Goal: Task Accomplishment & Management: Use online tool/utility

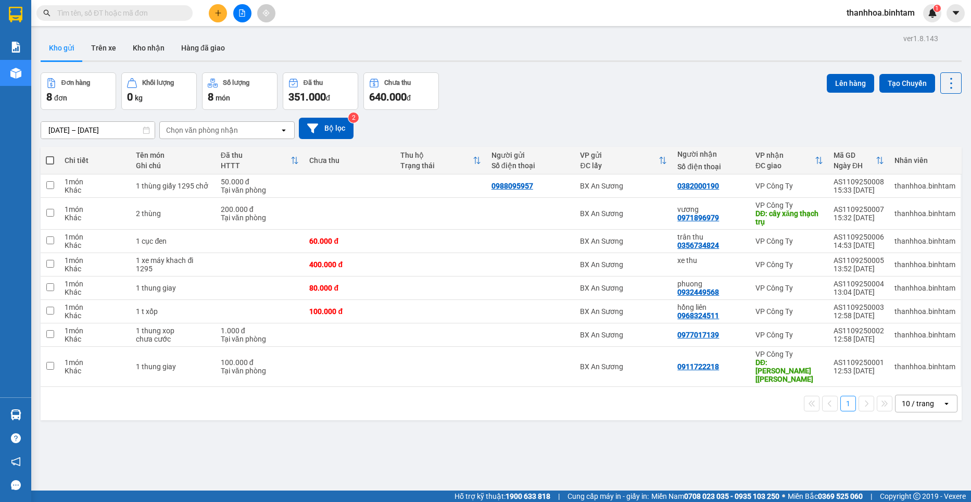
click at [49, 165] on label at bounding box center [50, 160] width 8 height 10
click at [50, 155] on input "checkbox" at bounding box center [50, 155] width 0 height 0
checkbox input "true"
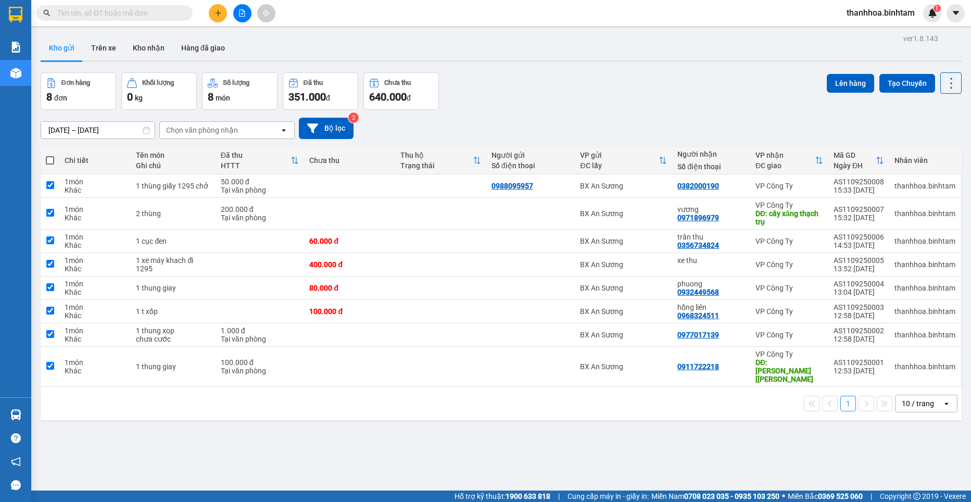
checkbox input "true"
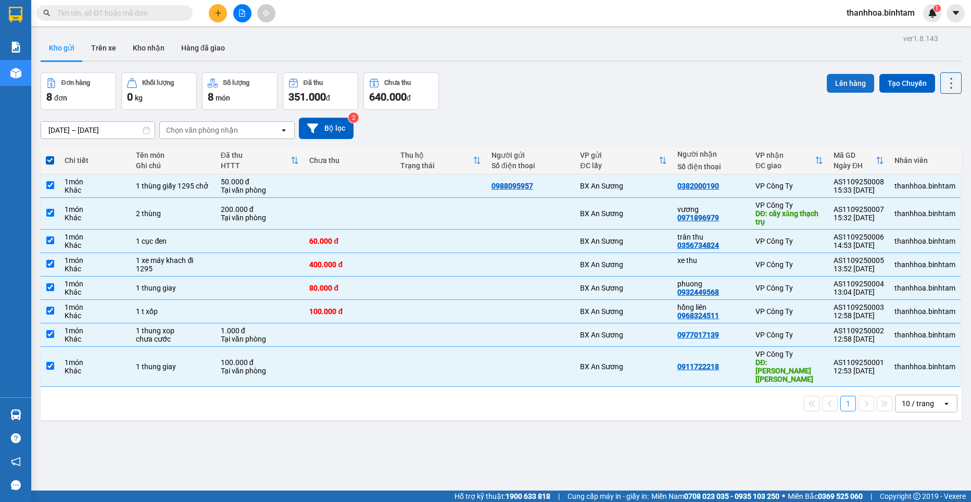
click at [843, 89] on button "Lên hàng" at bounding box center [850, 83] width 47 height 19
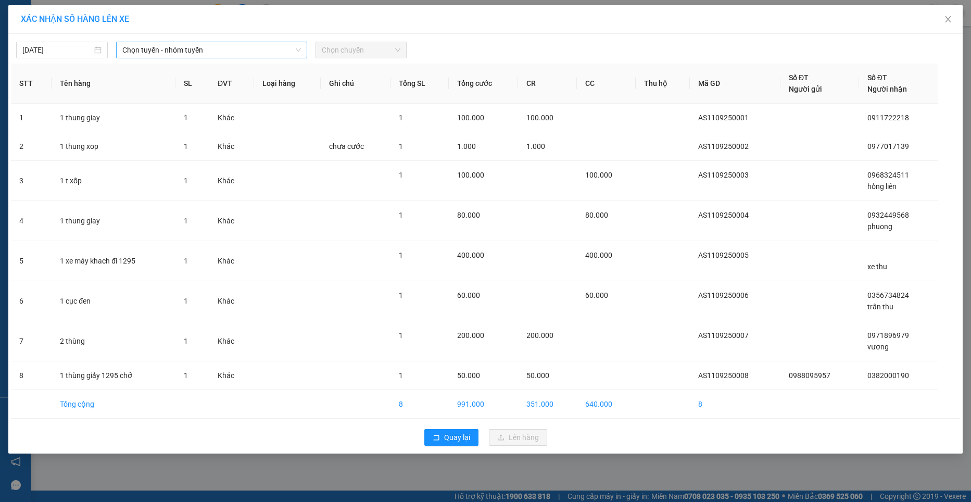
click at [192, 55] on span "Chọn tuyến - nhóm tuyến" at bounding box center [211, 50] width 179 height 16
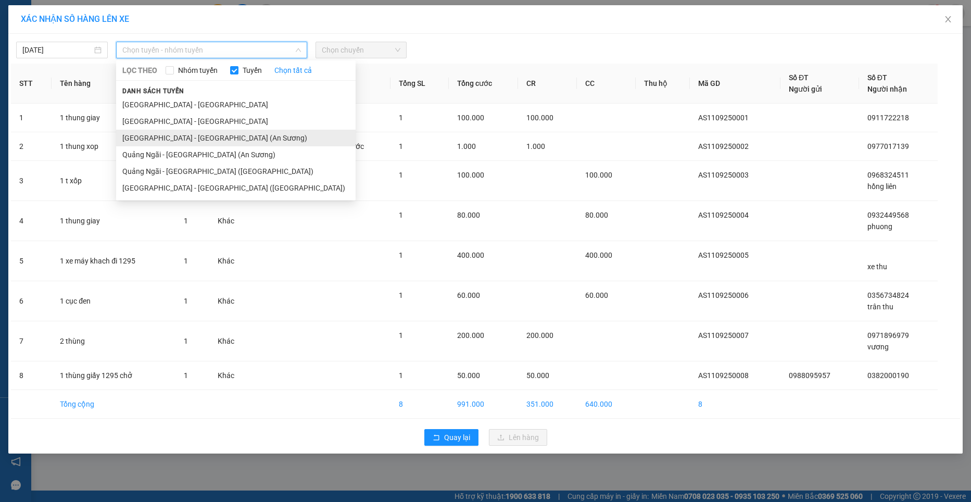
click at [155, 142] on li "[GEOGRAPHIC_DATA] - [GEOGRAPHIC_DATA] (An Sương)" at bounding box center [236, 138] width 240 height 17
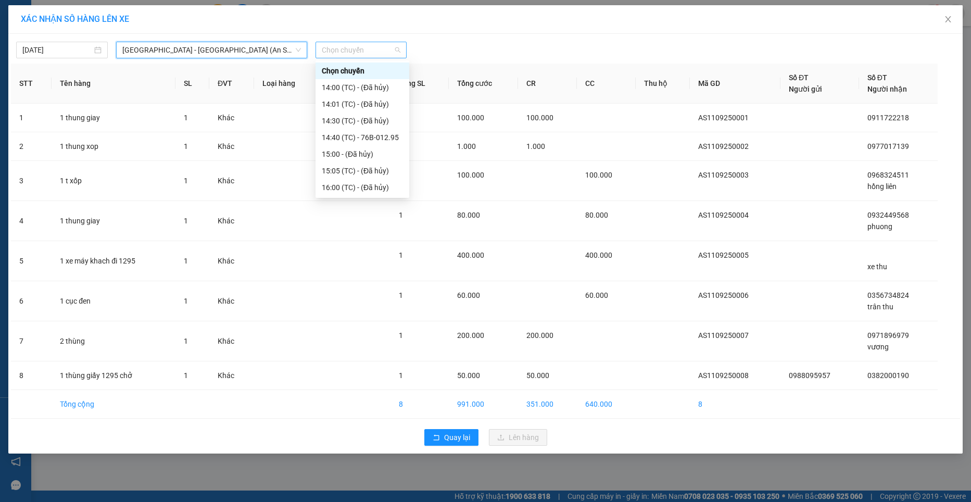
click at [352, 51] on span "Chọn chuyến" at bounding box center [361, 50] width 79 height 16
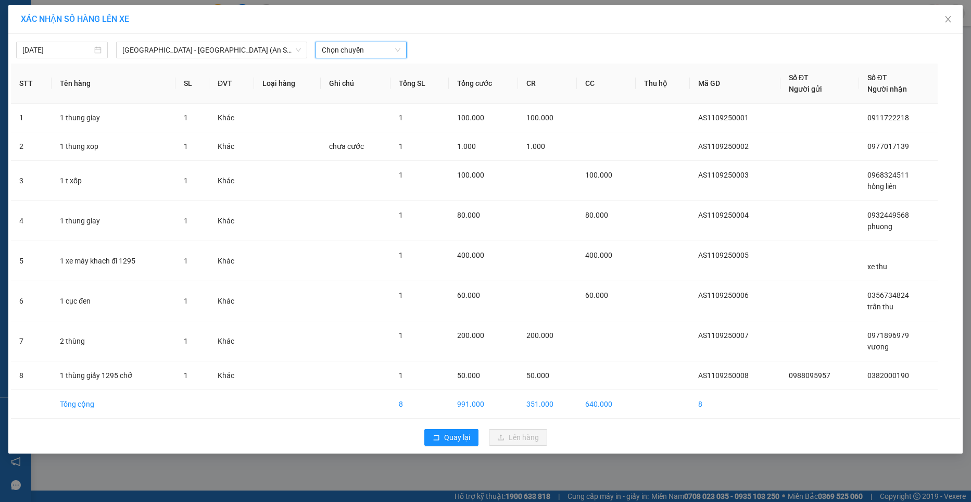
click at [352, 51] on span "Chọn chuyến" at bounding box center [361, 50] width 79 height 16
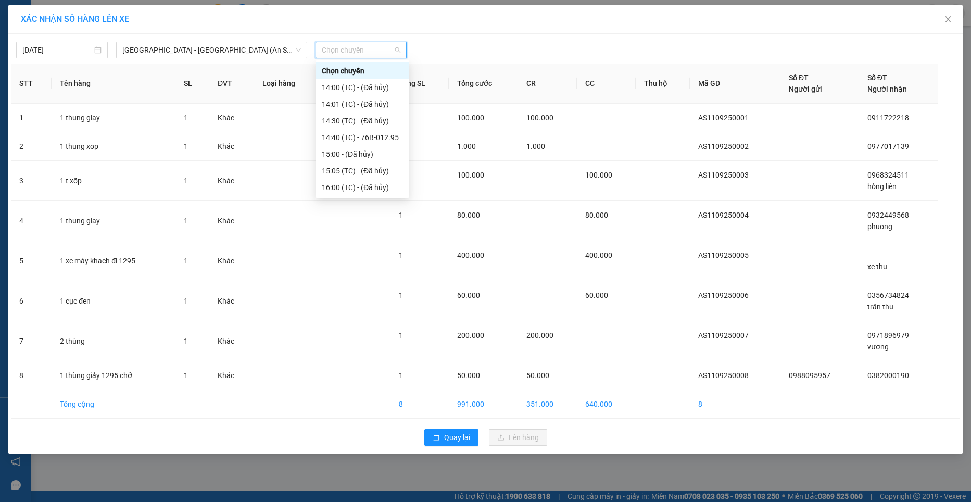
scroll to position [33, 0]
click at [487, 59] on div "[DATE] [GEOGRAPHIC_DATA] - [GEOGRAPHIC_DATA] (An Sương) LỌC THEO Nhóm tuyến Tuy…" at bounding box center [485, 244] width 955 height 420
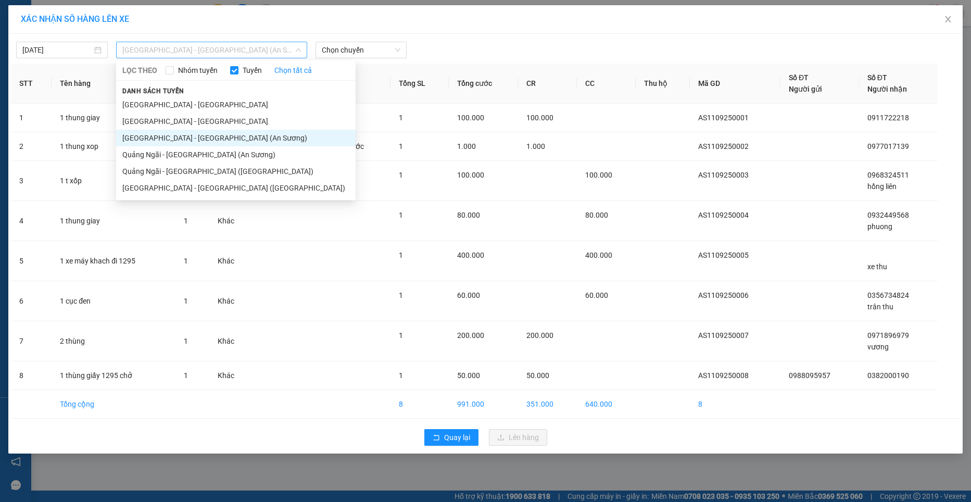
click at [194, 56] on span "[GEOGRAPHIC_DATA] - [GEOGRAPHIC_DATA] (An Sương)" at bounding box center [211, 50] width 179 height 16
click at [173, 184] on li "[GEOGRAPHIC_DATA] - [GEOGRAPHIC_DATA] ([GEOGRAPHIC_DATA])" at bounding box center [236, 188] width 240 height 17
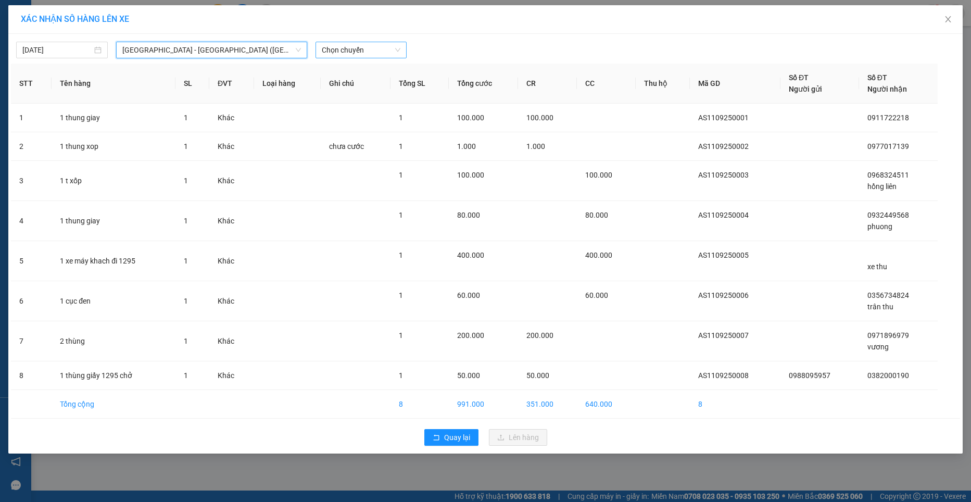
click at [346, 48] on span "Chọn chuyến" at bounding box center [361, 50] width 79 height 16
click at [461, 59] on div "[DATE] [GEOGRAPHIC_DATA] - [GEOGRAPHIC_DATA] ([GEOGRAPHIC_DATA]) LỌC THEO Nhóm …" at bounding box center [485, 244] width 955 height 420
click at [258, 39] on div "[DATE] [GEOGRAPHIC_DATA] - [GEOGRAPHIC_DATA] ([GEOGRAPHIC_DATA]) LỌC THEO Nhóm …" at bounding box center [485, 47] width 949 height 22
click at [256, 46] on span "[GEOGRAPHIC_DATA] - [GEOGRAPHIC_DATA] ([GEOGRAPHIC_DATA])" at bounding box center [211, 50] width 179 height 16
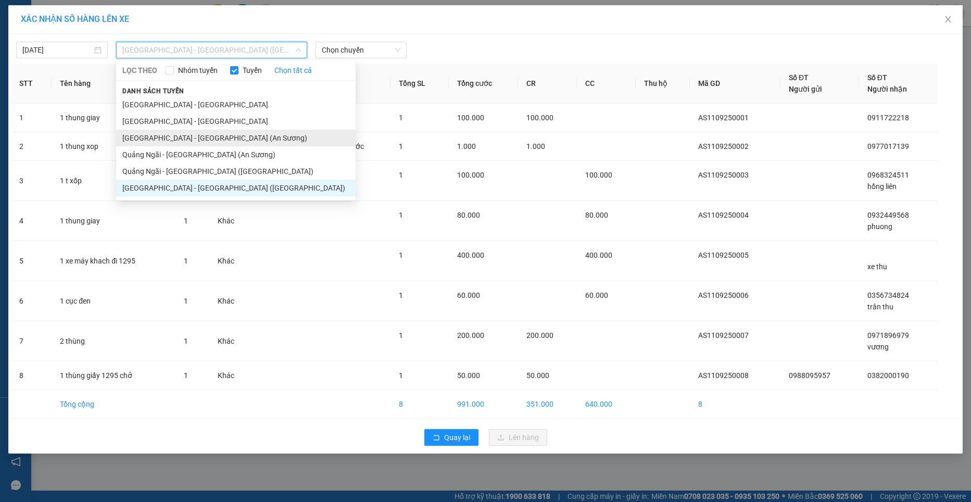
click at [167, 142] on li "[GEOGRAPHIC_DATA] - [GEOGRAPHIC_DATA] (An Sương)" at bounding box center [236, 138] width 240 height 17
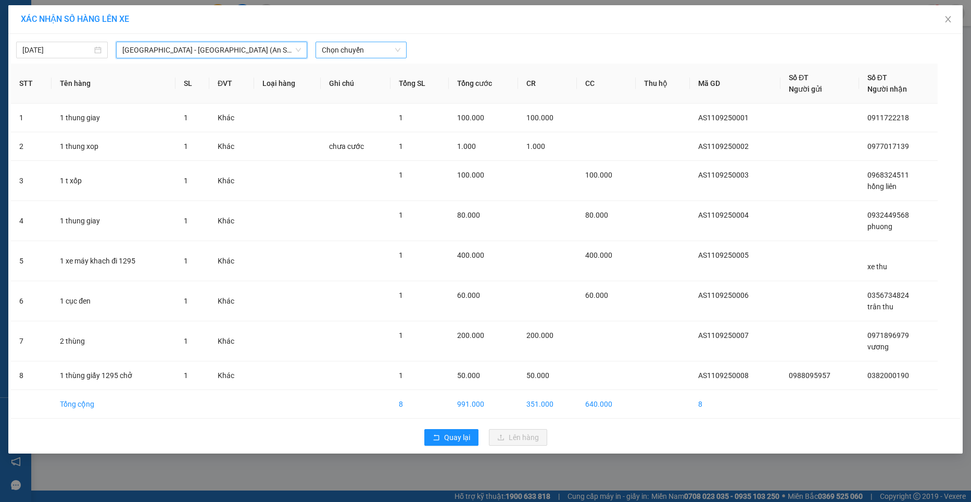
click at [352, 53] on span "Chọn chuyến" at bounding box center [361, 50] width 79 height 16
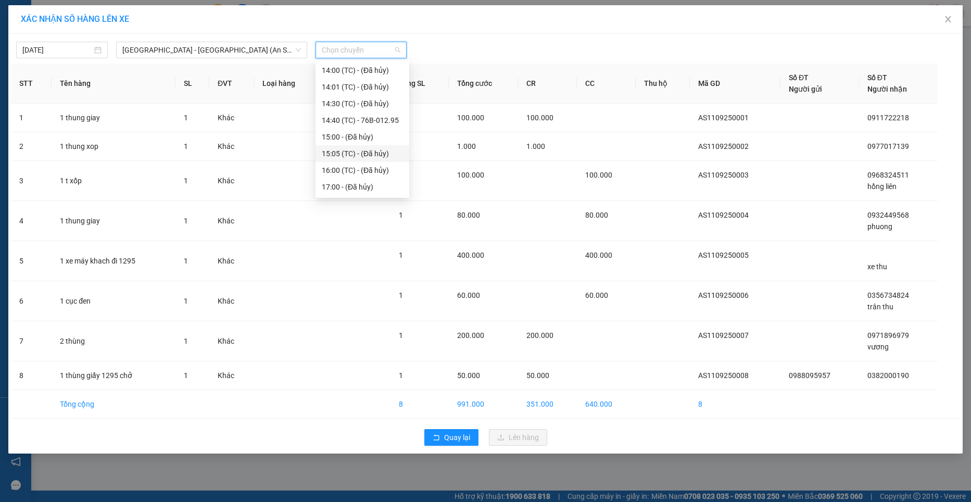
scroll to position [33, 0]
click at [485, 56] on div at bounding box center [605, 50] width 393 height 17
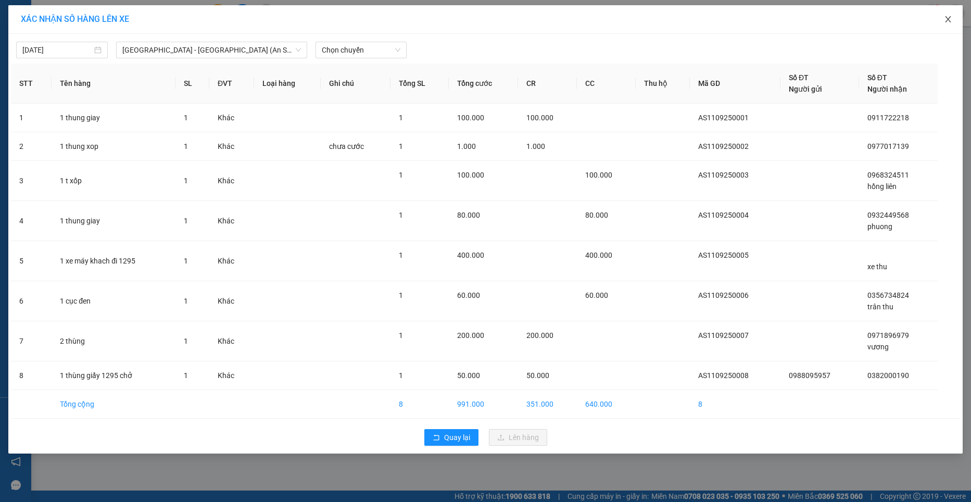
click at [949, 23] on icon "close" at bounding box center [948, 19] width 8 height 8
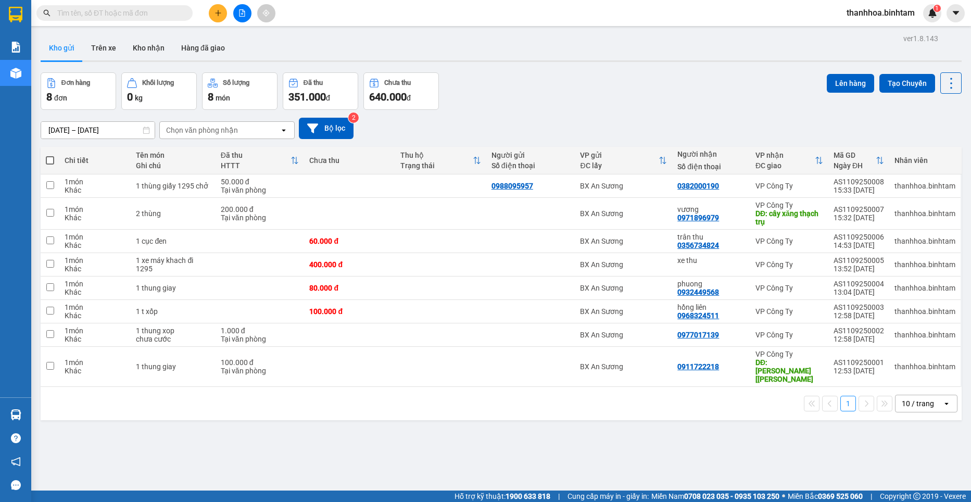
click at [215, 14] on icon "plus" at bounding box center [218, 12] width 7 height 7
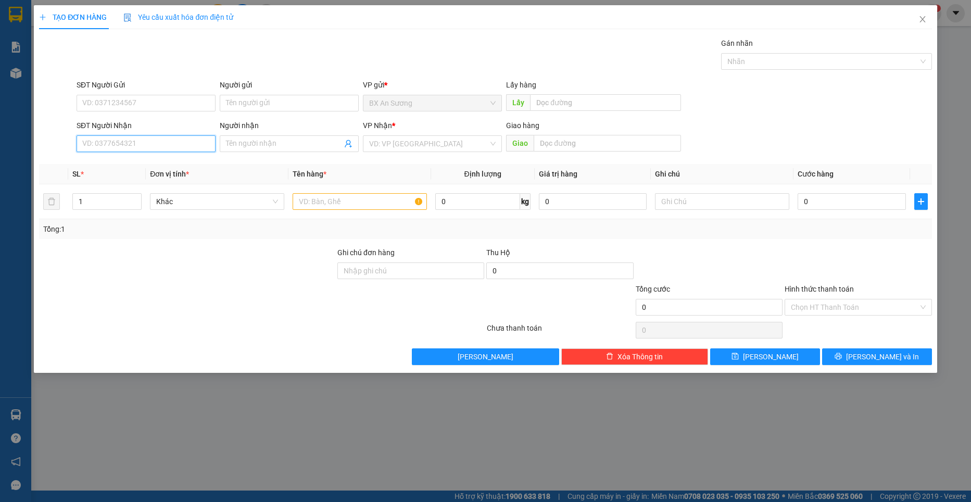
click at [124, 148] on input "SĐT Người Nhận" at bounding box center [146, 143] width 139 height 17
type input "0984673346"
click at [159, 163] on div "0984673346 - [GEOGRAPHIC_DATA]" at bounding box center [146, 164] width 127 height 11
type input "đức"
type input "[PERSON_NAME]"
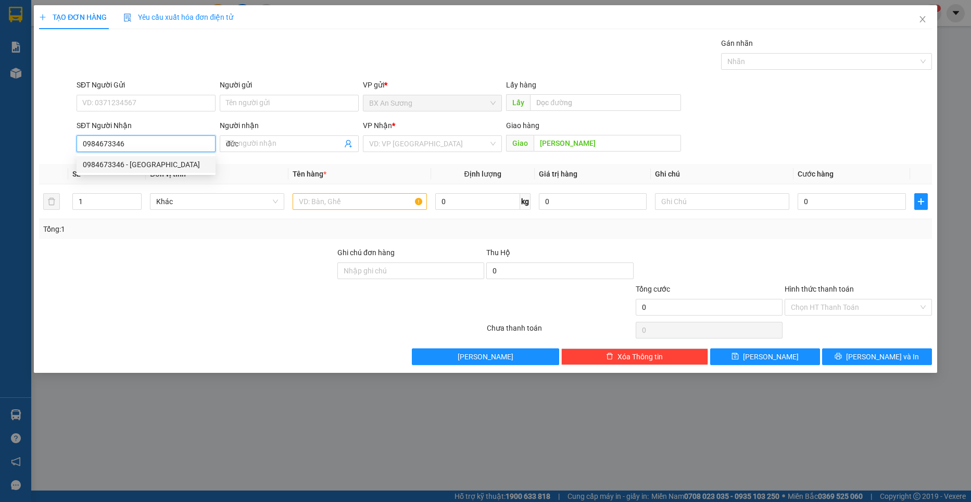
type input "600.000"
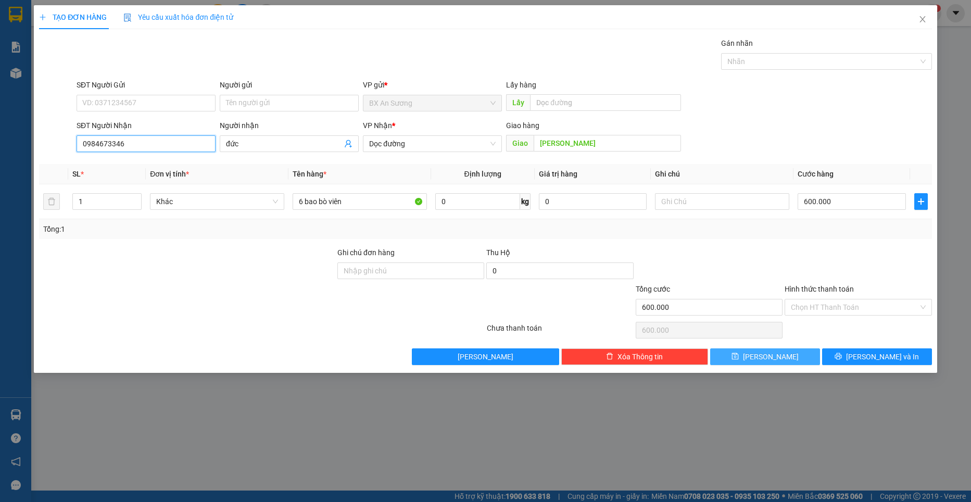
type input "0984673346"
click at [797, 358] on button "[PERSON_NAME]" at bounding box center [765, 356] width 110 height 17
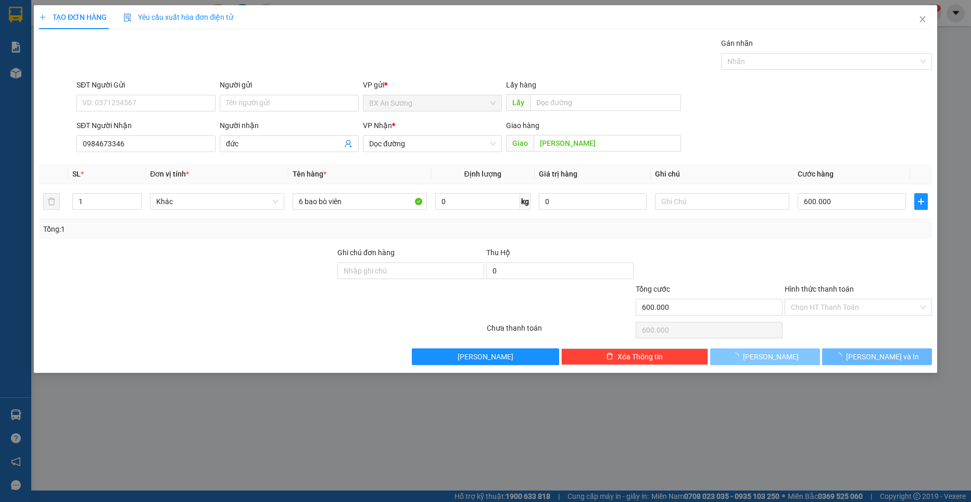
type input "0"
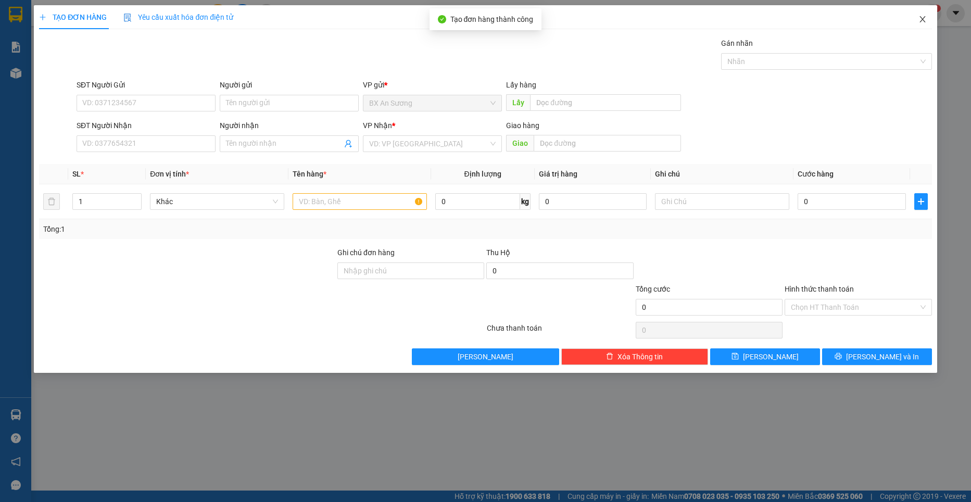
click at [926, 16] on icon "close" at bounding box center [923, 19] width 8 height 8
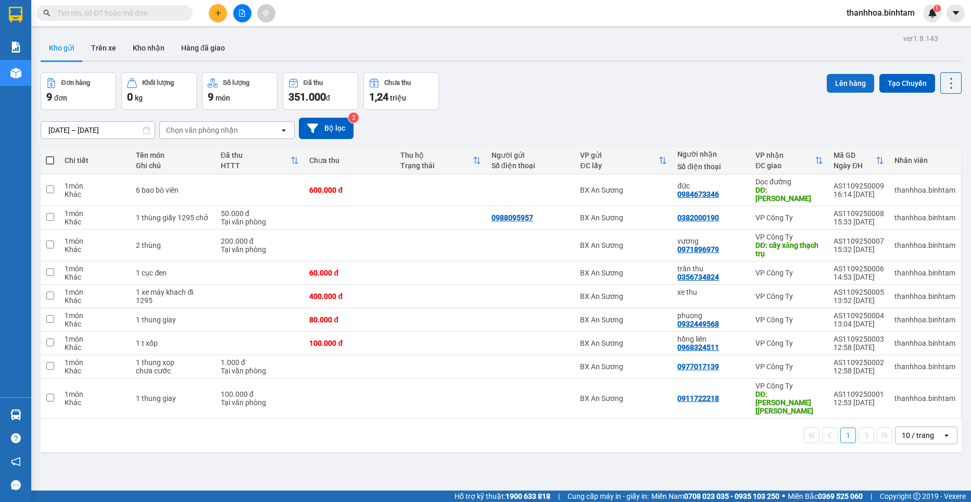
click at [858, 84] on button "Lên hàng" at bounding box center [850, 83] width 47 height 19
click at [53, 159] on span at bounding box center [50, 160] width 8 height 8
click at [50, 155] on input "checkbox" at bounding box center [50, 155] width 0 height 0
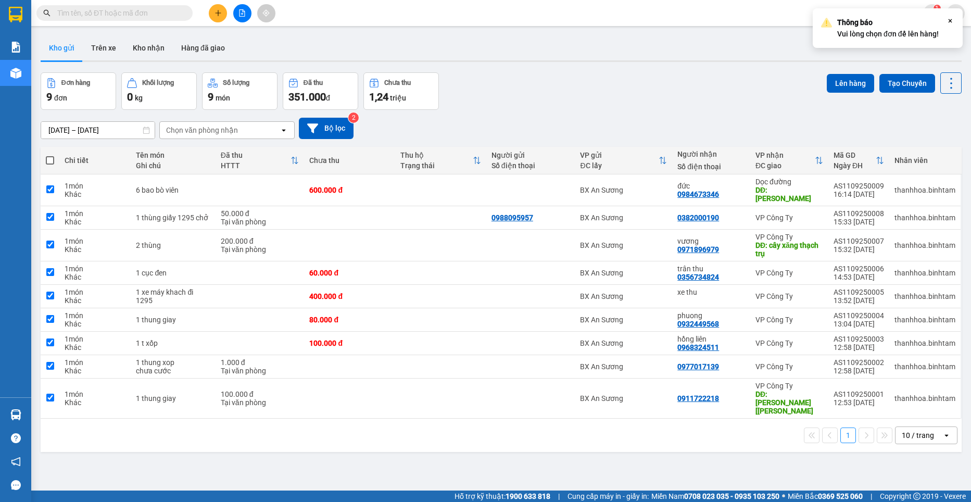
checkbox input "true"
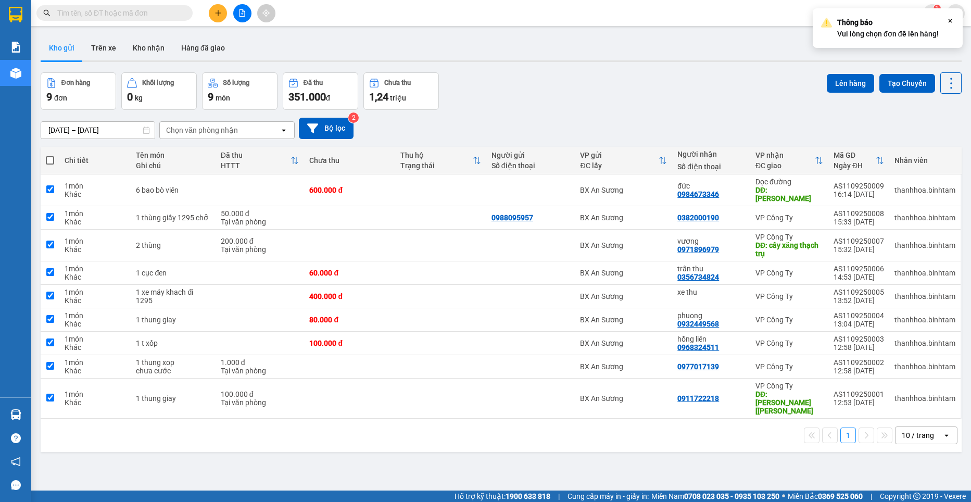
checkbox input "true"
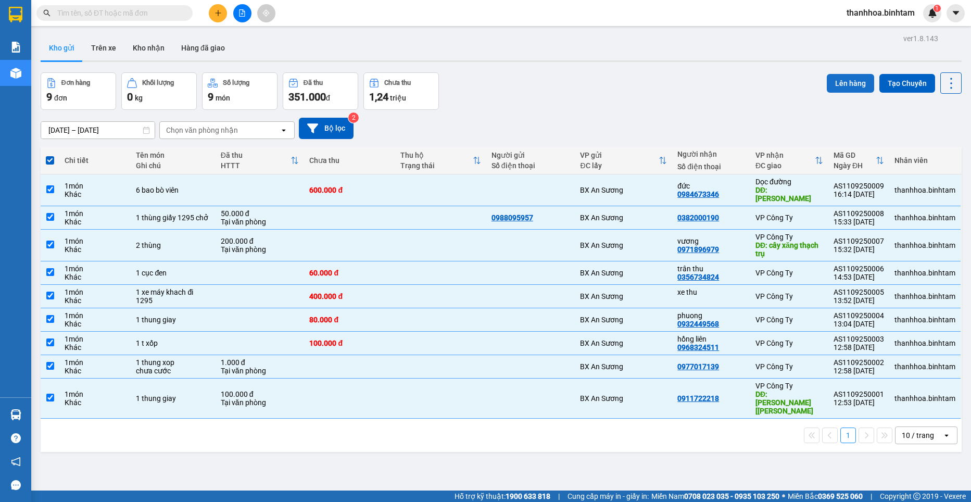
click at [845, 84] on button "Lên hàng" at bounding box center [850, 83] width 47 height 19
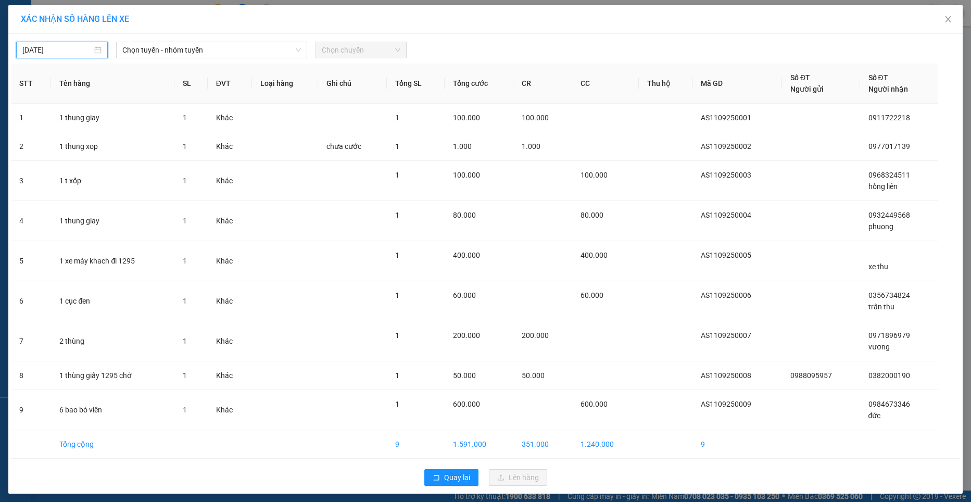
click at [51, 48] on input "[DATE]" at bounding box center [57, 49] width 70 height 11
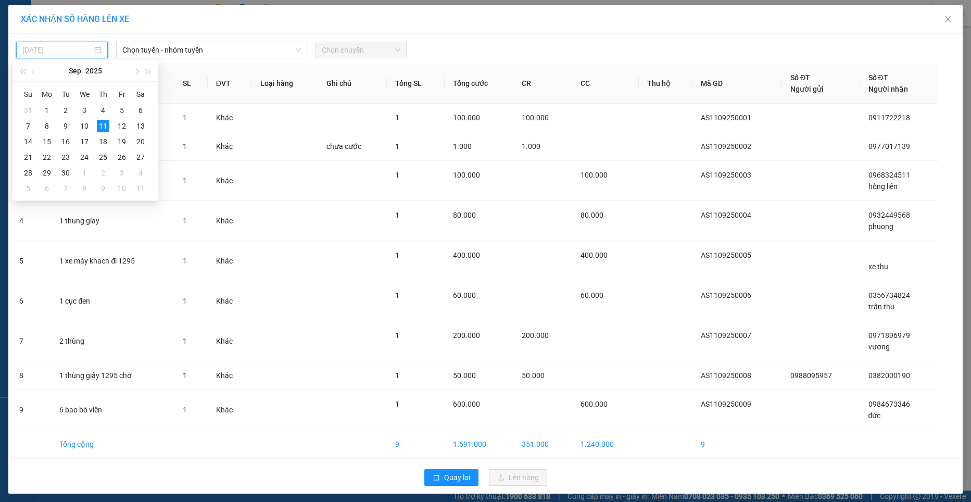
type input "[DATE]"
click at [103, 127] on div "11" at bounding box center [103, 126] width 12 height 12
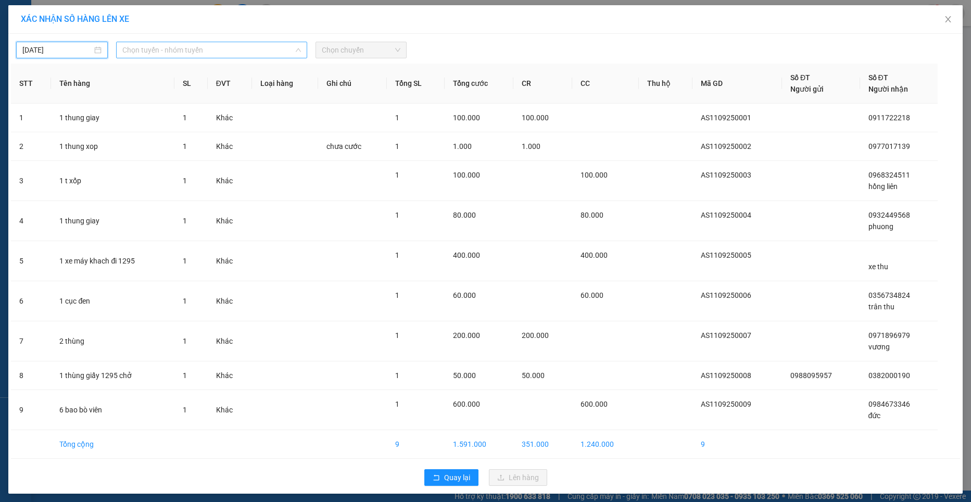
click at [203, 52] on span "Chọn tuyến - nhóm tuyến" at bounding box center [211, 50] width 179 height 16
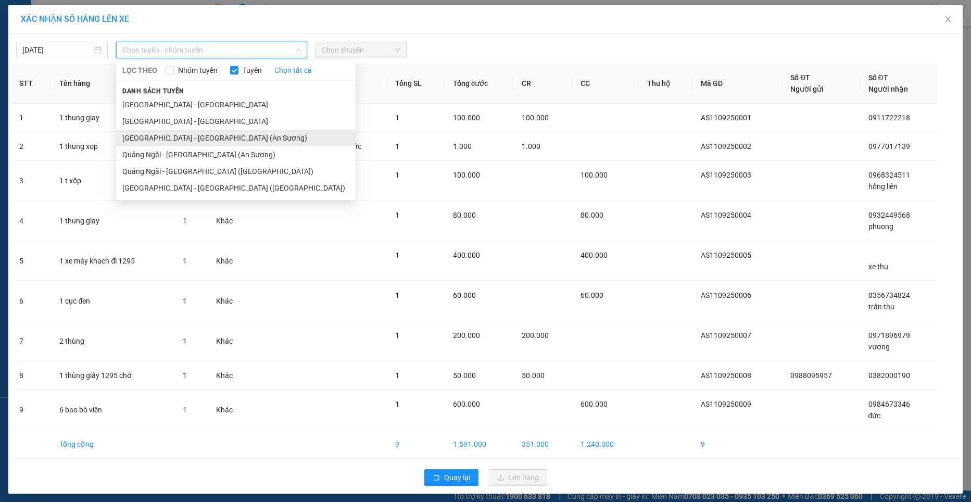
click at [185, 141] on li "[GEOGRAPHIC_DATA] - [GEOGRAPHIC_DATA] (An Sương)" at bounding box center [236, 138] width 240 height 17
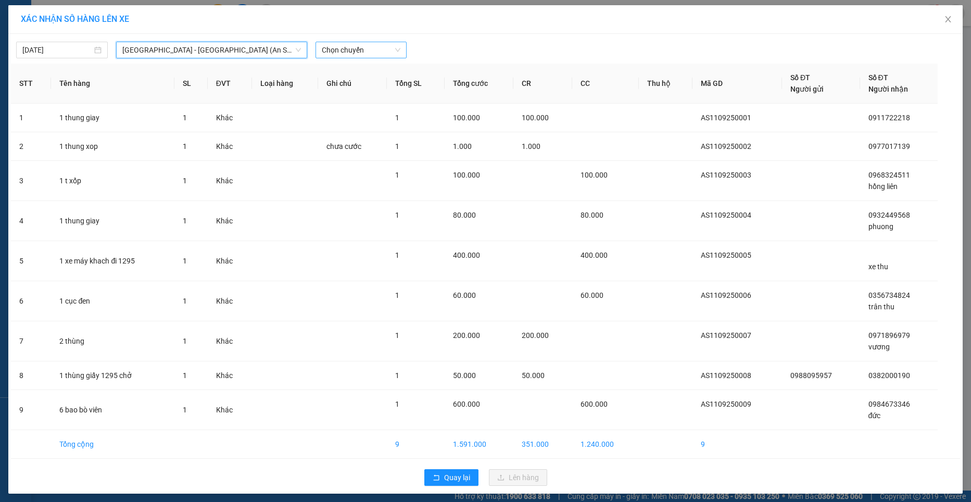
click at [332, 50] on span "Chọn chuyến" at bounding box center [361, 50] width 79 height 16
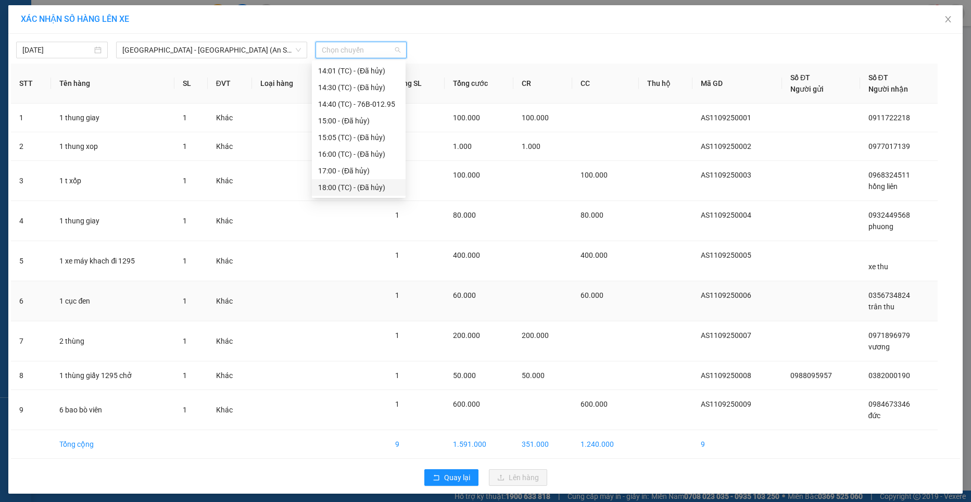
scroll to position [4, 0]
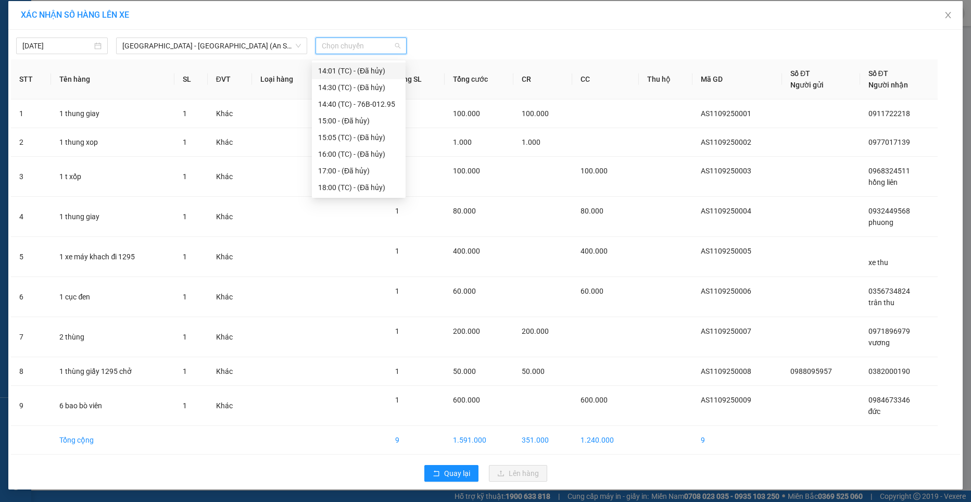
click at [351, 48] on span "Chọn chuyến" at bounding box center [361, 46] width 79 height 16
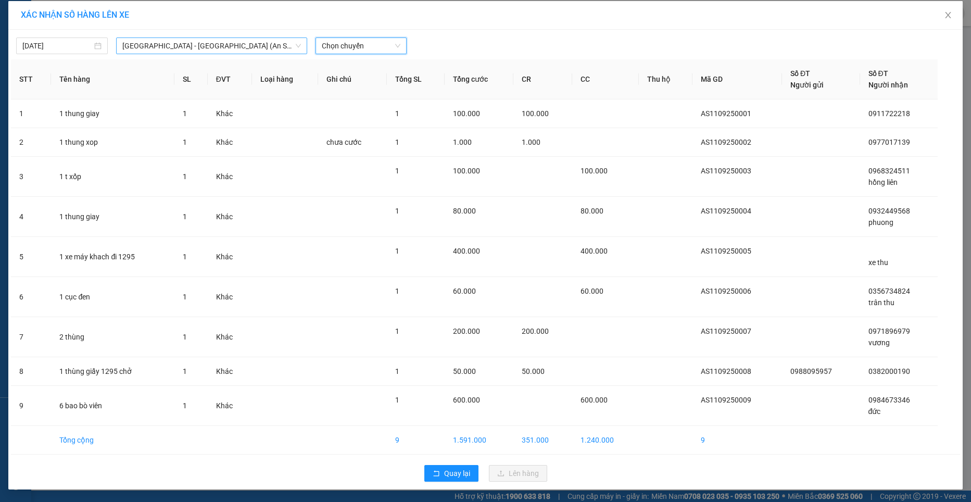
click at [155, 53] on span "[GEOGRAPHIC_DATA] - [GEOGRAPHIC_DATA] (An Sương)" at bounding box center [211, 46] width 179 height 16
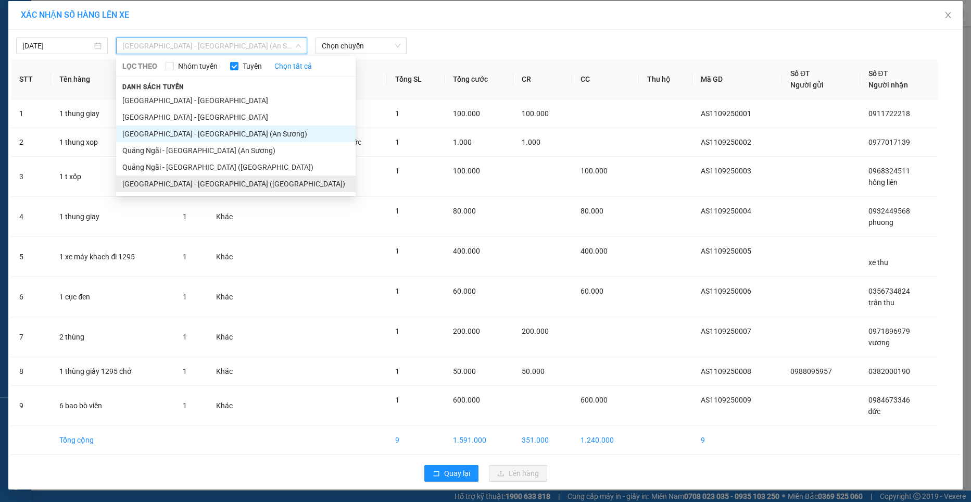
click at [143, 186] on li "[GEOGRAPHIC_DATA] - [GEOGRAPHIC_DATA] ([GEOGRAPHIC_DATA])" at bounding box center [236, 183] width 240 height 17
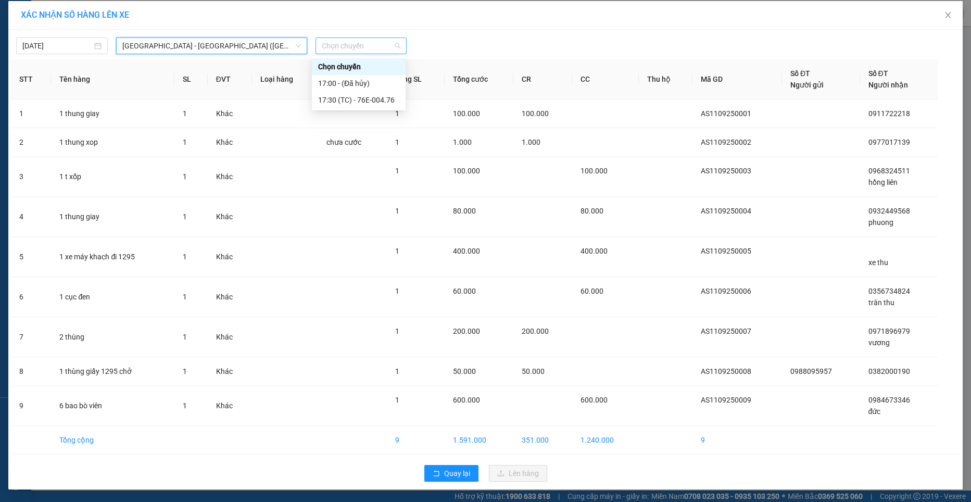
scroll to position [0, 0]
click at [356, 48] on span "Chọn chuyến" at bounding box center [361, 46] width 79 height 16
click at [344, 100] on div "17:30 (TC) - 76E-004.76" at bounding box center [358, 99] width 81 height 11
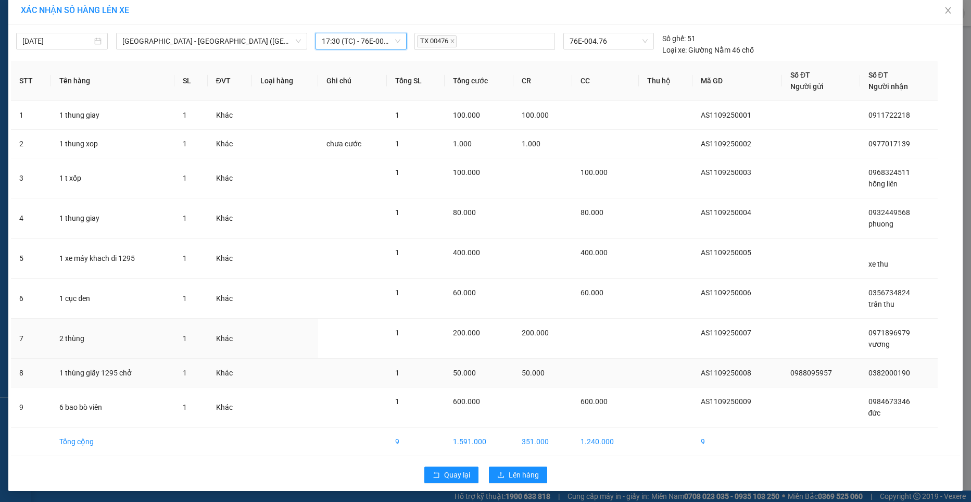
scroll to position [10, 0]
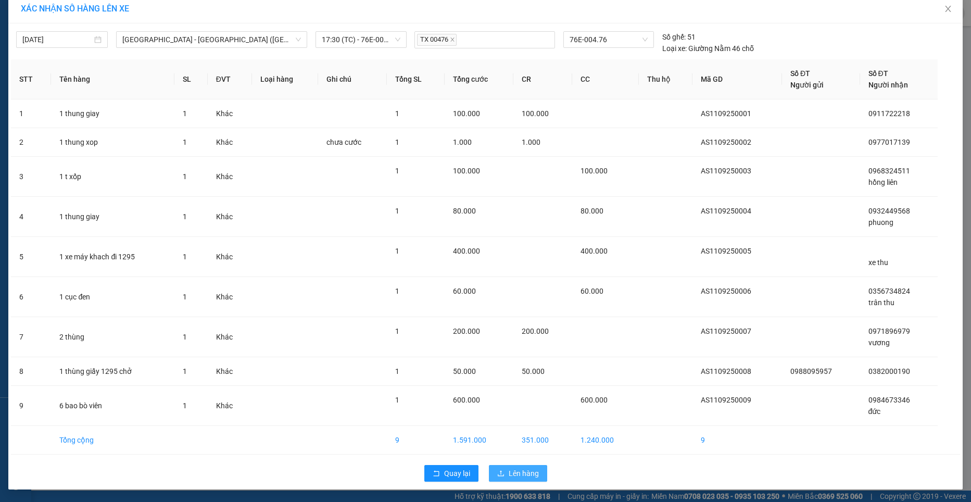
click at [524, 475] on span "Lên hàng" at bounding box center [524, 473] width 30 height 11
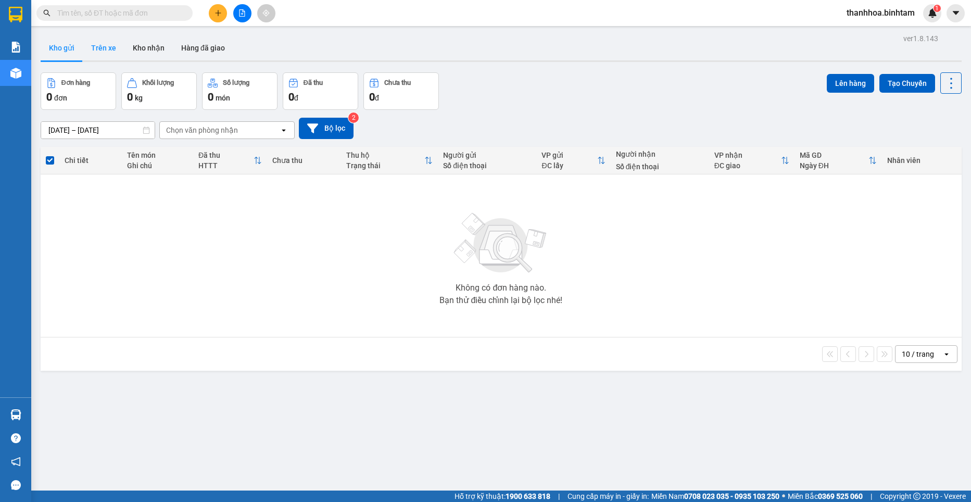
click at [99, 50] on button "Trên xe" at bounding box center [104, 47] width 42 height 25
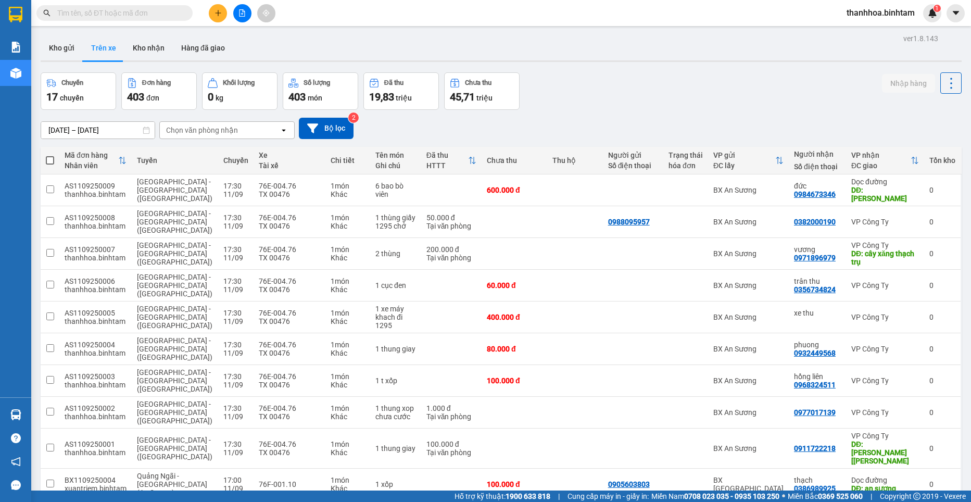
click at [80, 128] on input "[DATE] – [DATE]" at bounding box center [98, 130] width 114 height 17
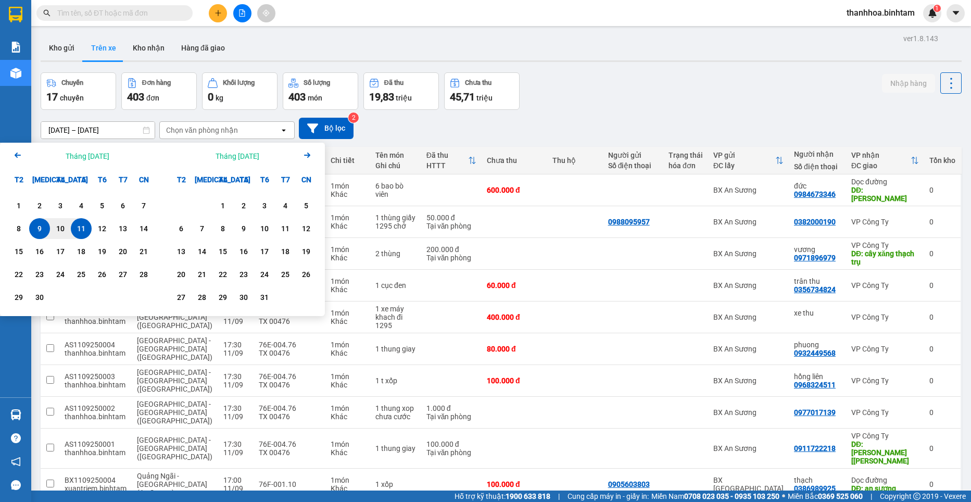
click at [31, 229] on div "9" at bounding box center [39, 228] width 21 height 21
click at [80, 229] on div "11" at bounding box center [81, 228] width 15 height 12
type input "[DATE] – [DATE]"
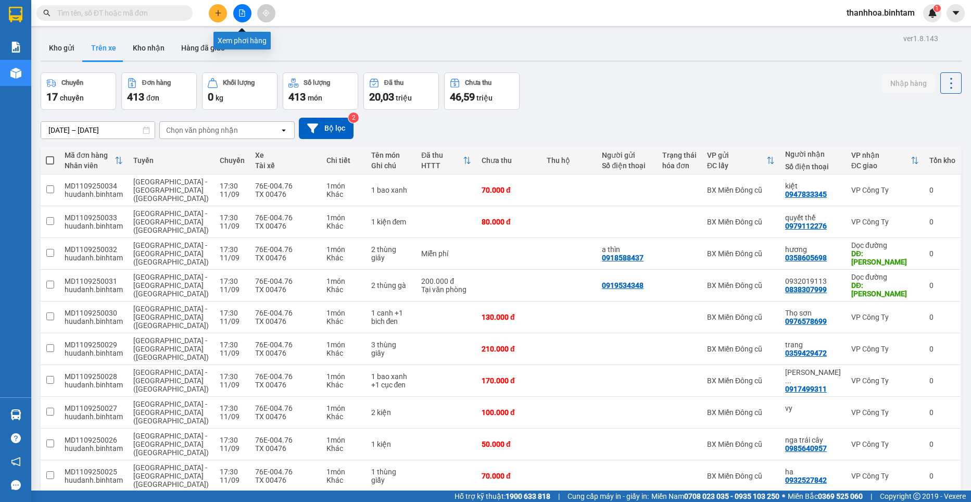
click at [241, 10] on icon "file-add" at bounding box center [242, 12] width 7 height 7
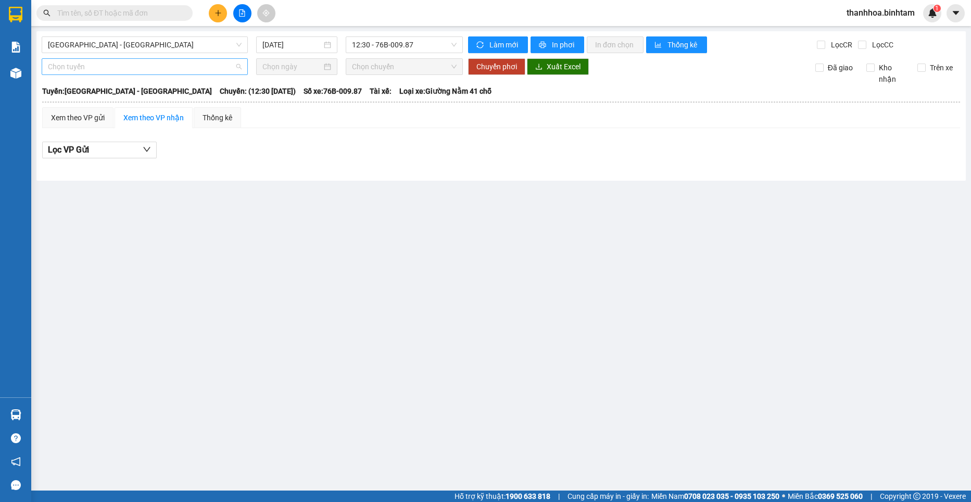
click at [92, 67] on span "Chọn tuyến" at bounding box center [145, 67] width 194 height 16
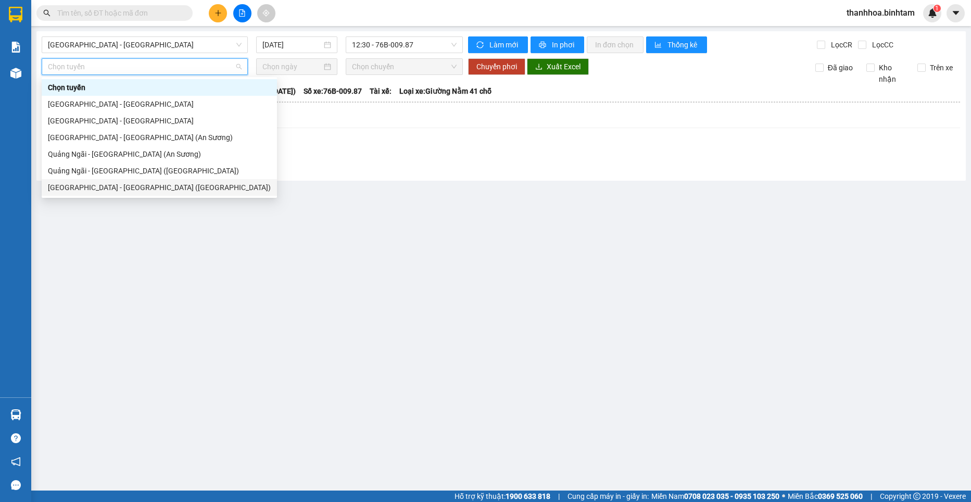
click at [76, 184] on div "[GEOGRAPHIC_DATA] - [GEOGRAPHIC_DATA] ([GEOGRAPHIC_DATA])" at bounding box center [159, 187] width 223 height 11
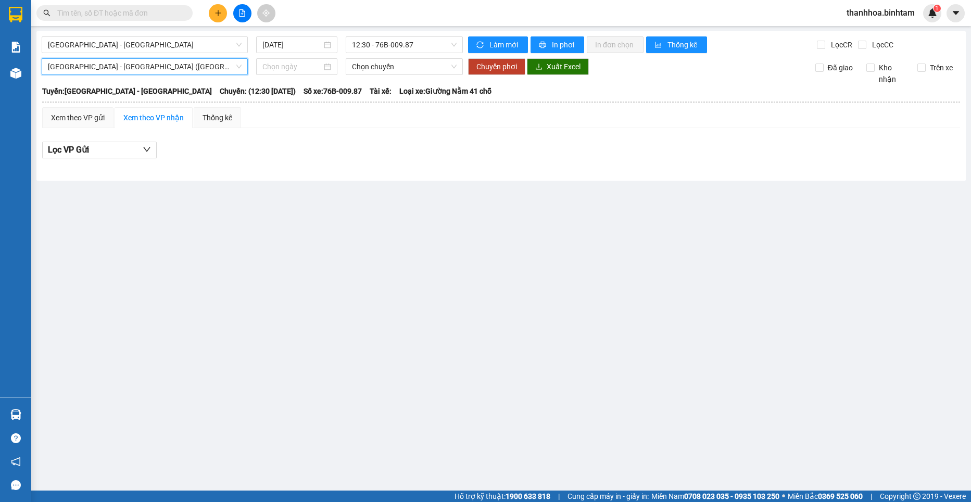
click at [161, 30] on main "[GEOGRAPHIC_DATA] - [GEOGRAPHIC_DATA] [DATE] 12:30 - 76B-009.87 Làm mới In phơi…" at bounding box center [485, 245] width 971 height 491
click at [158, 46] on span "[GEOGRAPHIC_DATA] - [GEOGRAPHIC_DATA]" at bounding box center [145, 45] width 194 height 16
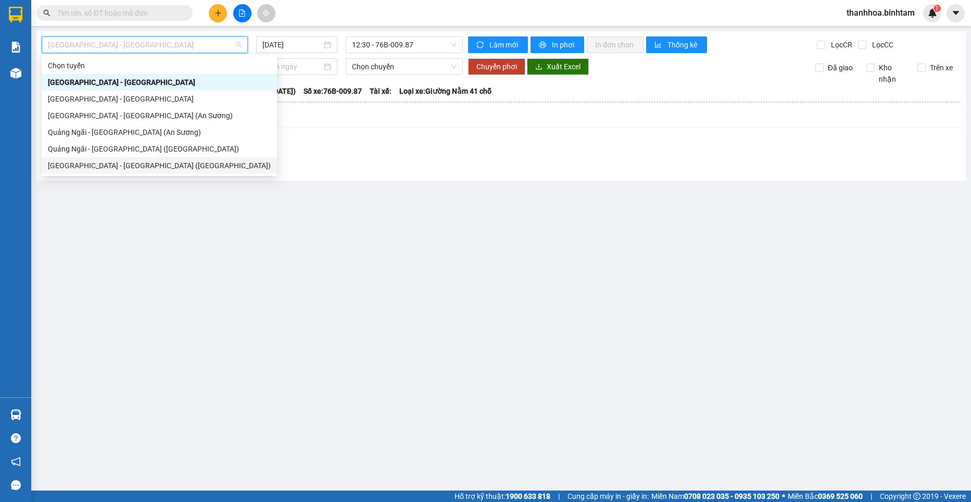
click at [117, 165] on div "[GEOGRAPHIC_DATA] - [GEOGRAPHIC_DATA] ([GEOGRAPHIC_DATA])" at bounding box center [159, 165] width 223 height 11
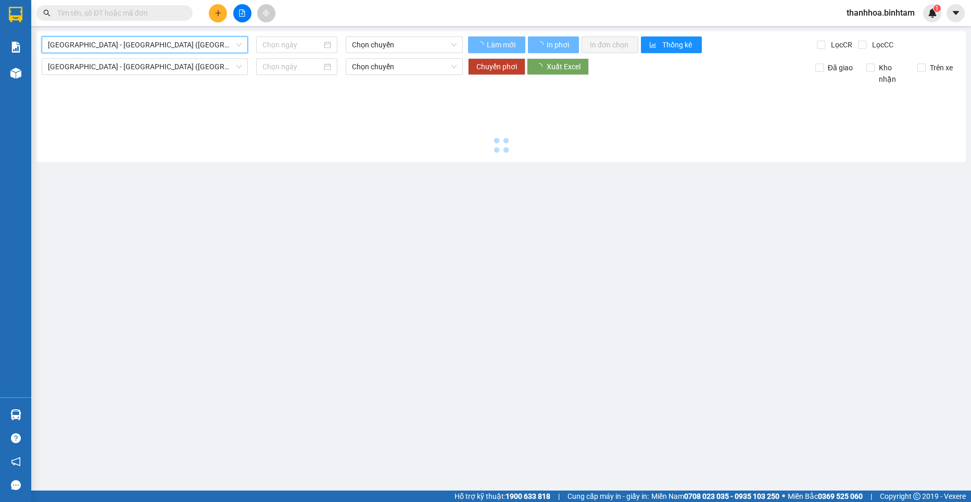
type input "[DATE]"
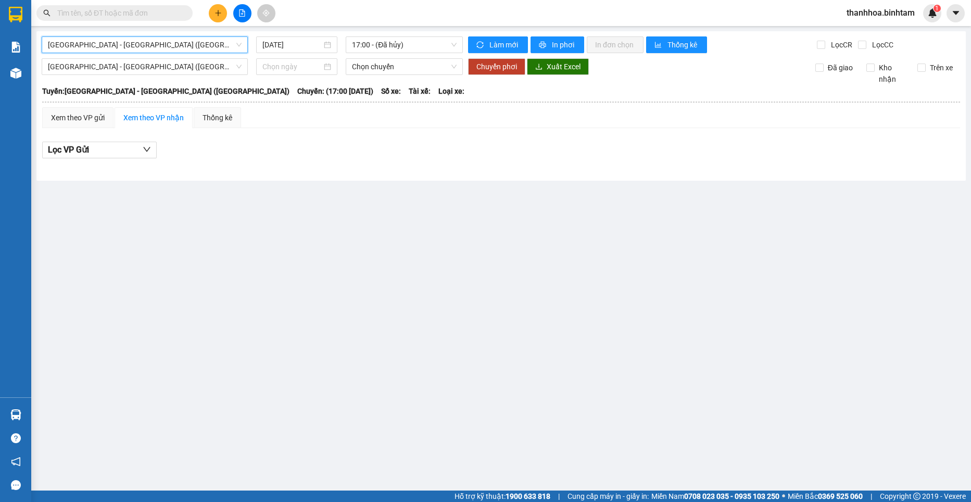
click at [436, 33] on div "[GEOGRAPHIC_DATA] - [GEOGRAPHIC_DATA] ([GEOGRAPHIC_DATA]) [GEOGRAPHIC_DATA] - […" at bounding box center [501, 105] width 930 height 149
click at [438, 46] on span "17:00 - (Đã hủy)" at bounding box center [404, 45] width 105 height 16
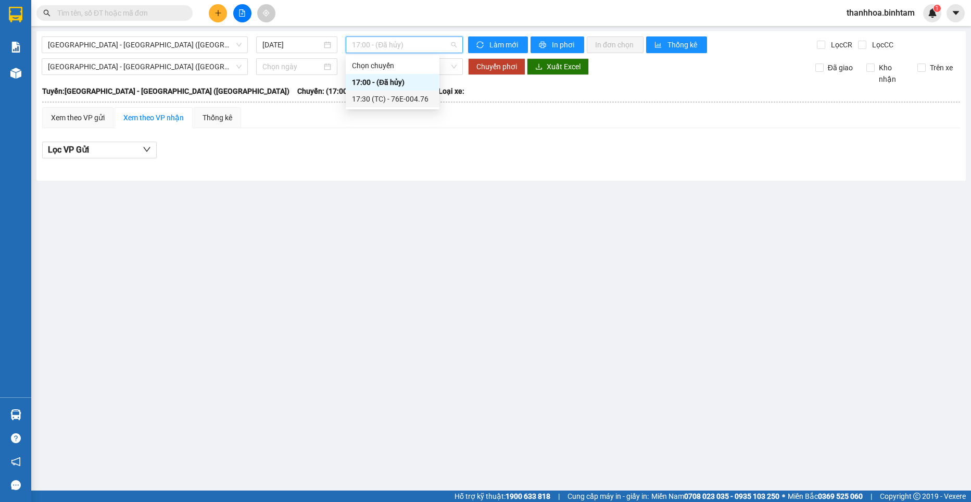
click at [403, 98] on div "17:30 (TC) - 76E-004.76" at bounding box center [392, 98] width 81 height 11
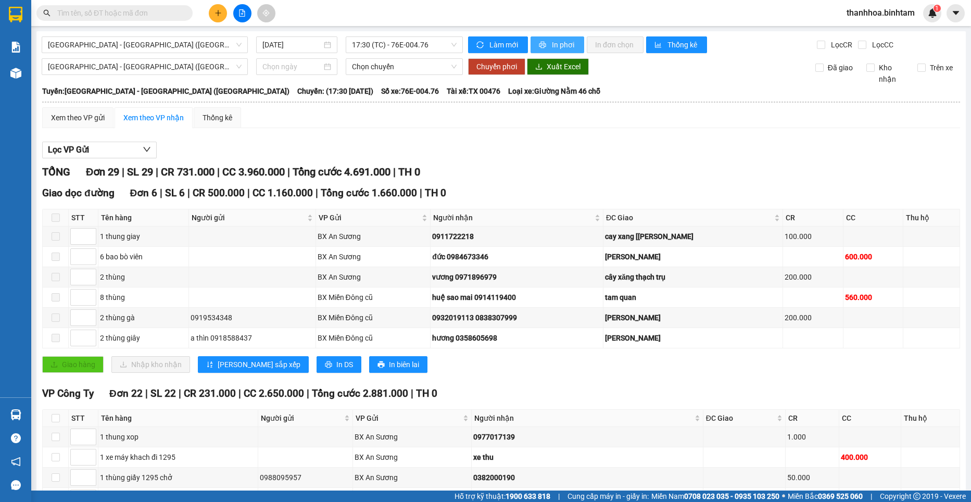
click at [553, 41] on span "In phơi" at bounding box center [564, 44] width 24 height 11
click at [495, 45] on span "Làm mới" at bounding box center [504, 44] width 30 height 11
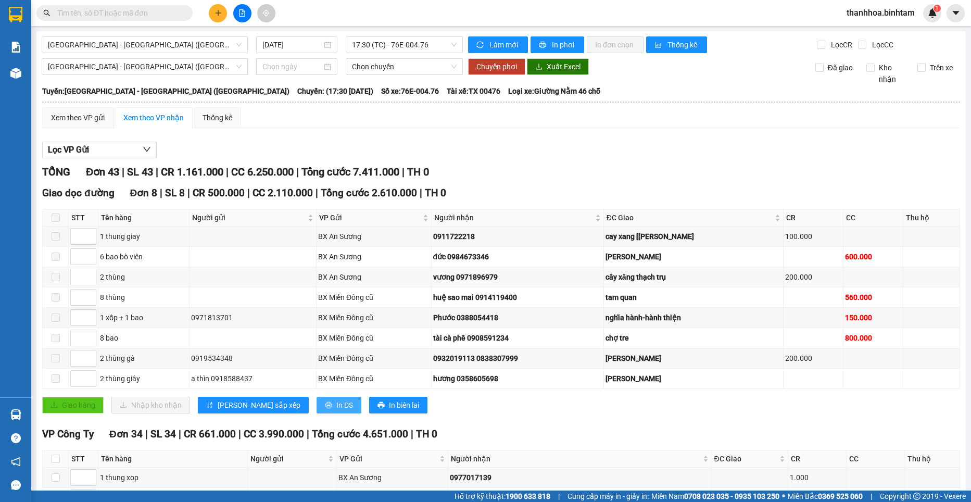
click at [317, 400] on button "In DS" at bounding box center [339, 405] width 45 height 17
click at [90, 117] on div "Xem theo VP gửi" at bounding box center [78, 117] width 54 height 11
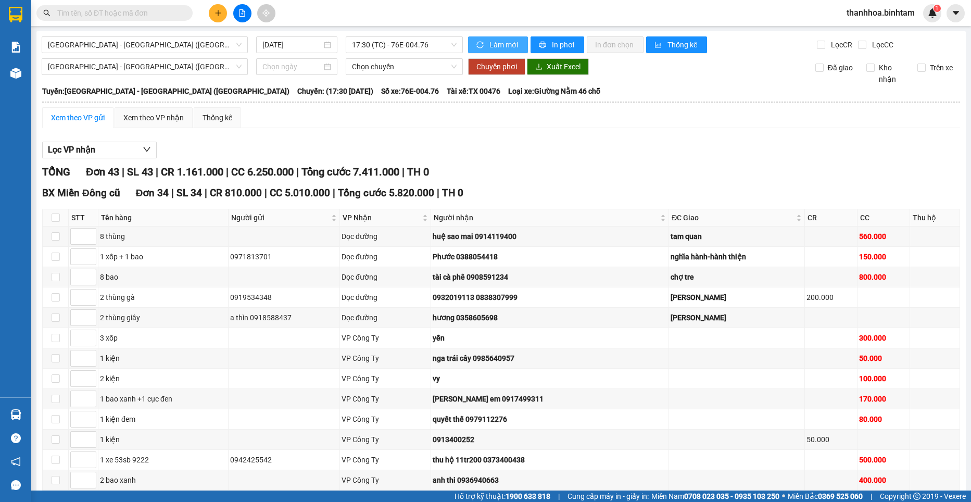
click at [510, 39] on span "Làm mới" at bounding box center [504, 44] width 30 height 11
click at [80, 148] on span "Lọc VP nhận" at bounding box center [71, 149] width 47 height 13
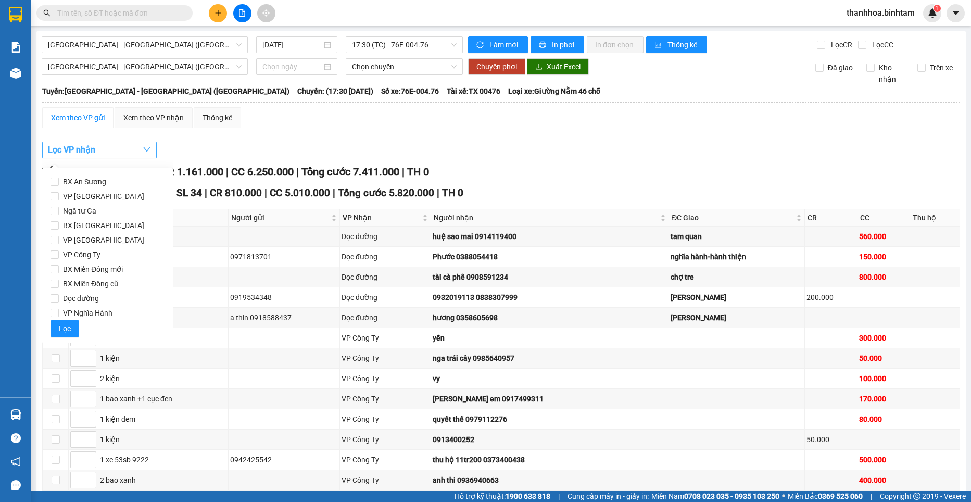
click at [79, 149] on span "Lọc VP nhận" at bounding box center [71, 149] width 47 height 13
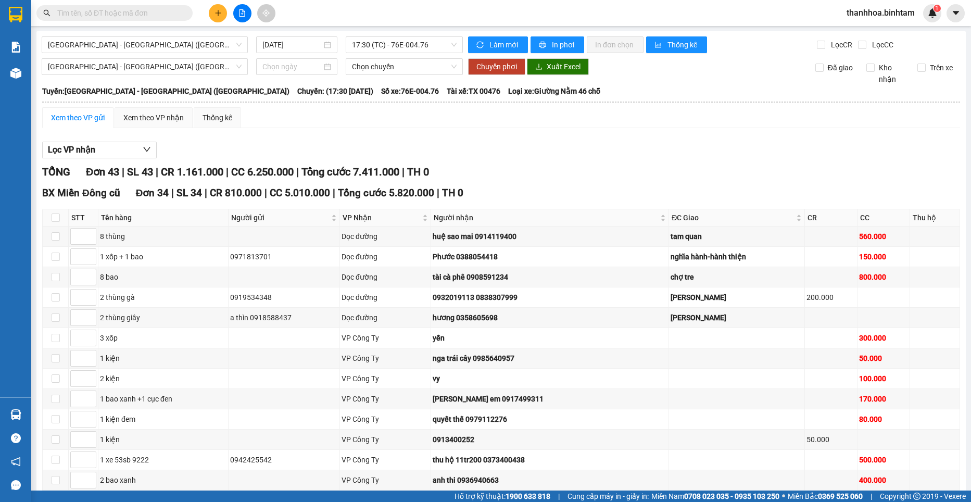
click at [82, 112] on div "Xem theo VP gửi" at bounding box center [78, 117] width 54 height 11
click at [160, 114] on div "Xem theo VP nhận" at bounding box center [153, 117] width 60 height 11
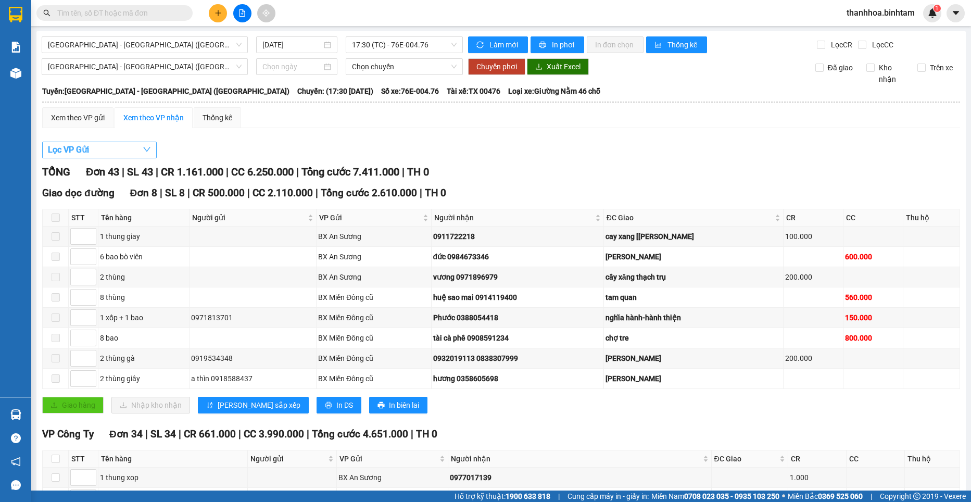
click at [87, 148] on span "Lọc VP Gửi" at bounding box center [68, 149] width 41 height 13
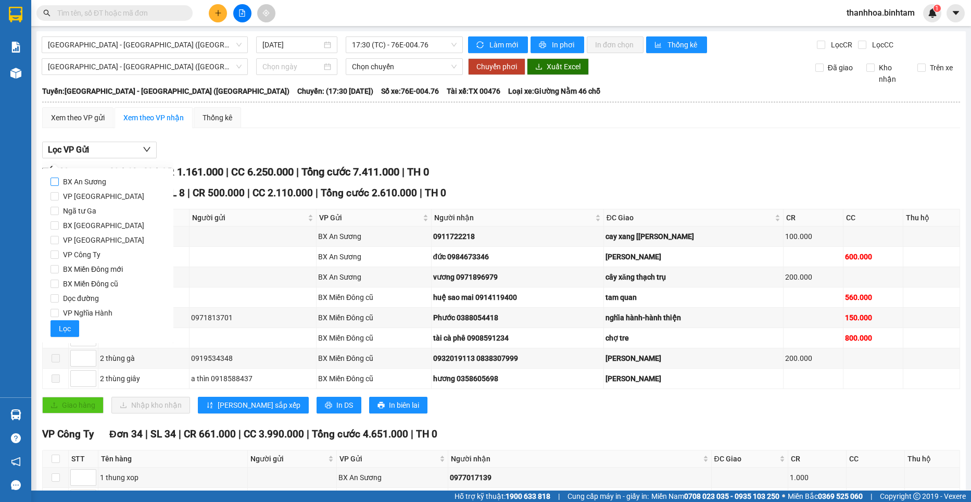
click at [57, 182] on input "BX An Sương" at bounding box center [55, 182] width 8 height 8
checkbox input "true"
click at [61, 331] on span "Lọc" at bounding box center [65, 328] width 12 height 11
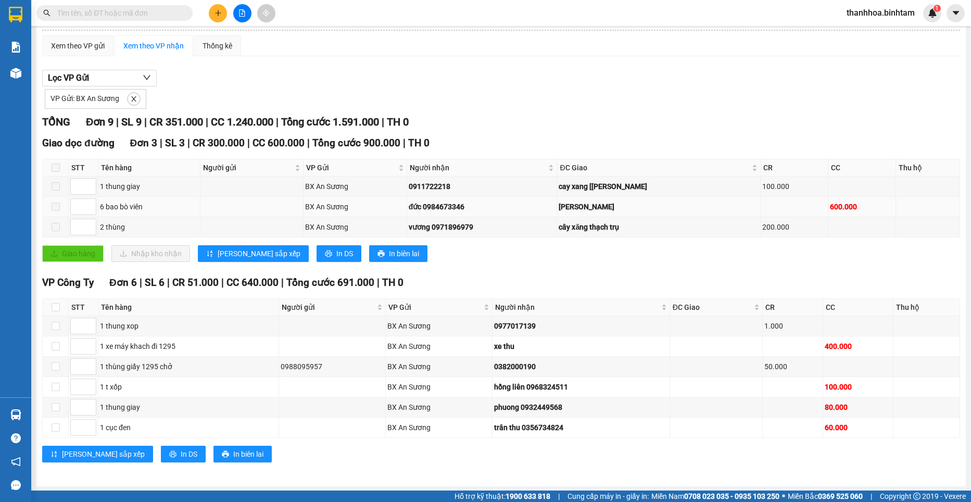
scroll to position [73, 0]
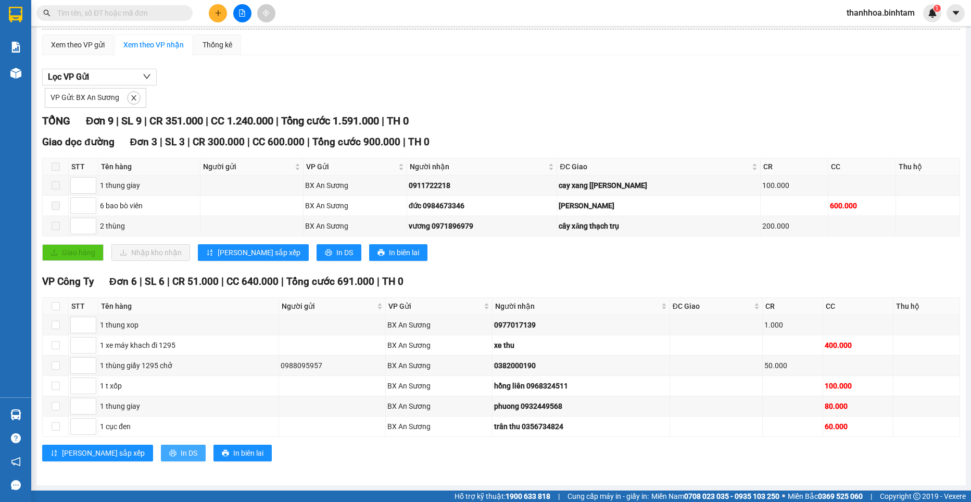
click at [161, 446] on button "In DS" at bounding box center [183, 453] width 45 height 17
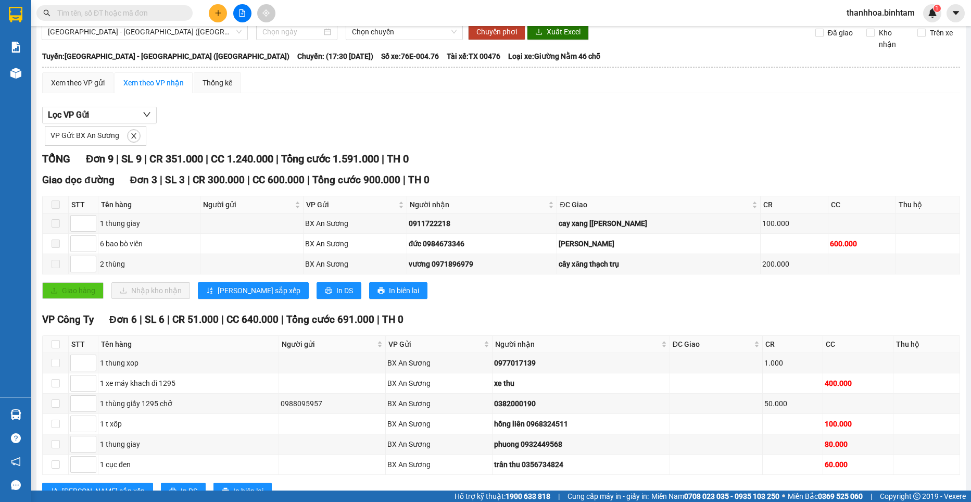
scroll to position [0, 0]
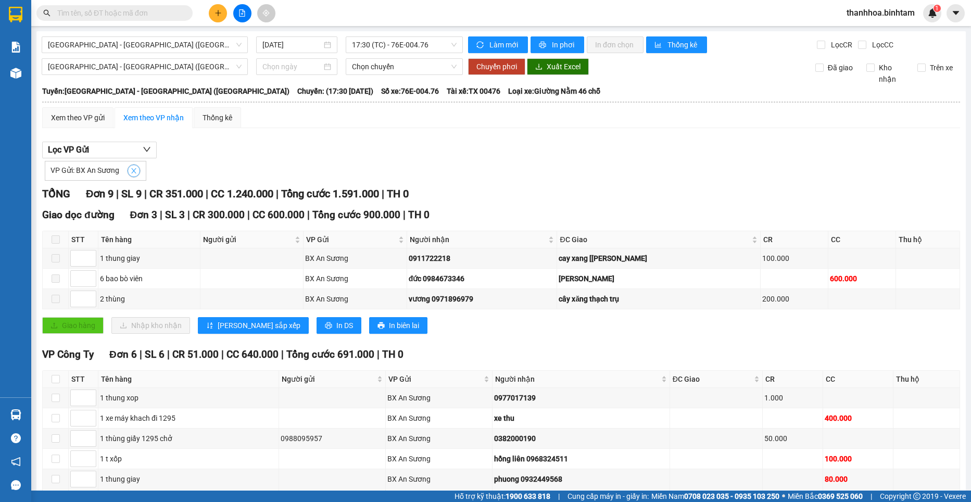
click at [133, 173] on icon "close" at bounding box center [133, 170] width 7 height 7
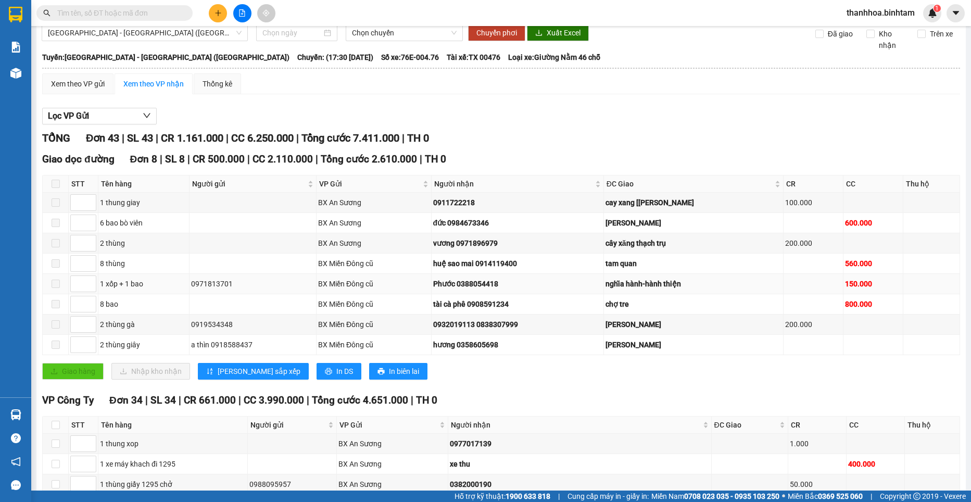
scroll to position [52, 0]
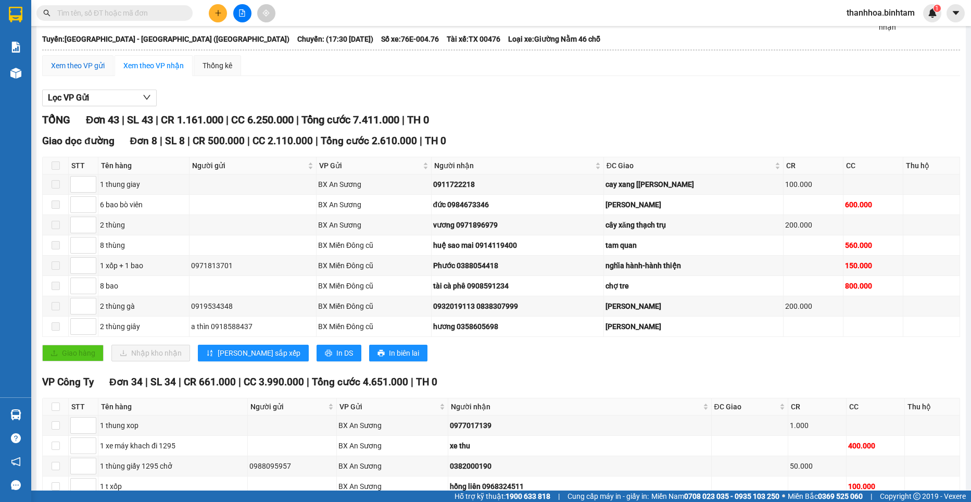
click at [84, 65] on div "Xem theo VP gửi" at bounding box center [78, 65] width 54 height 11
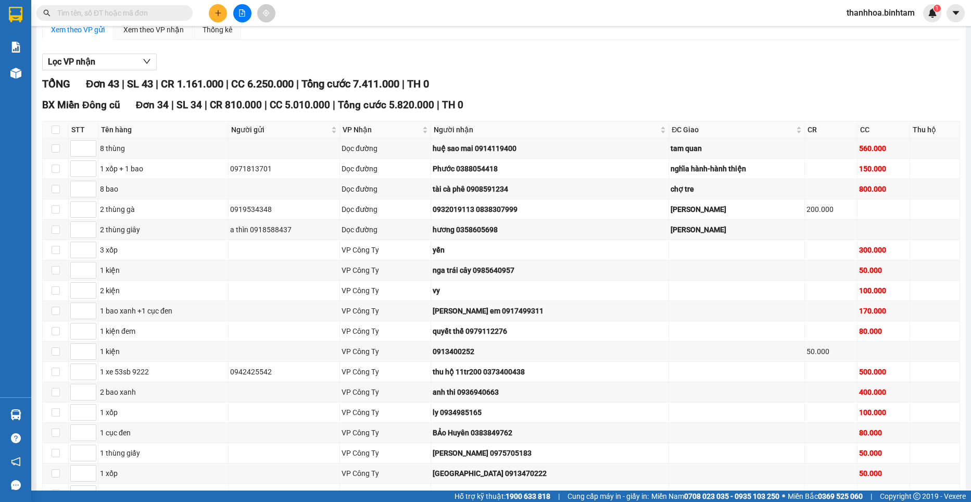
scroll to position [65, 0]
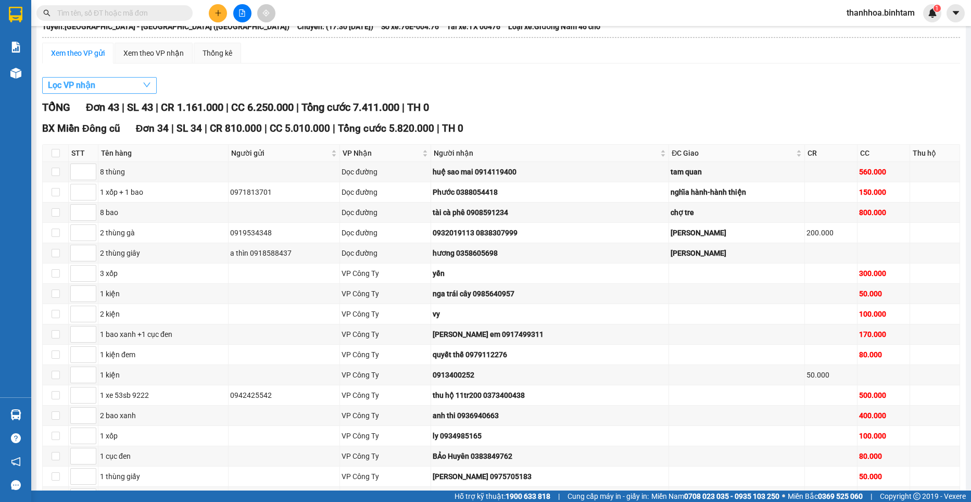
click at [109, 84] on button "Lọc VP nhận" at bounding box center [99, 85] width 115 height 17
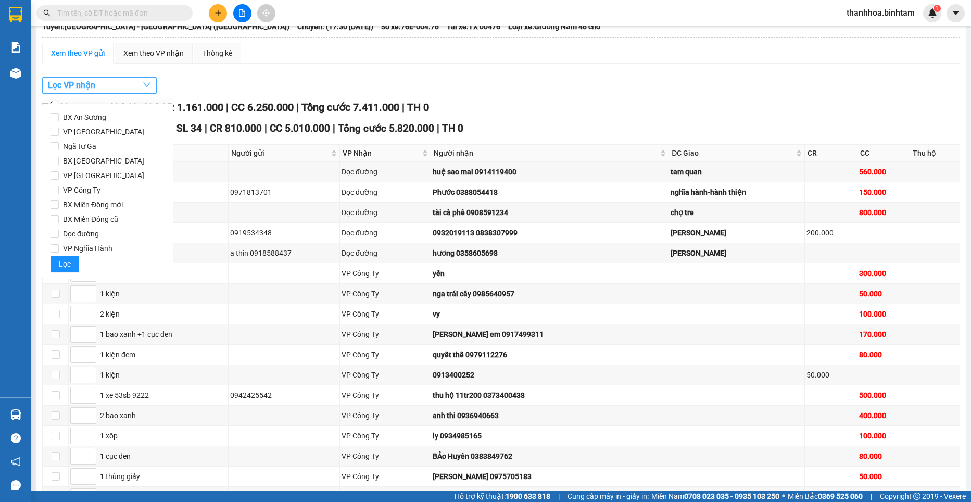
click at [109, 84] on button "Lọc VP nhận" at bounding box center [99, 85] width 115 height 17
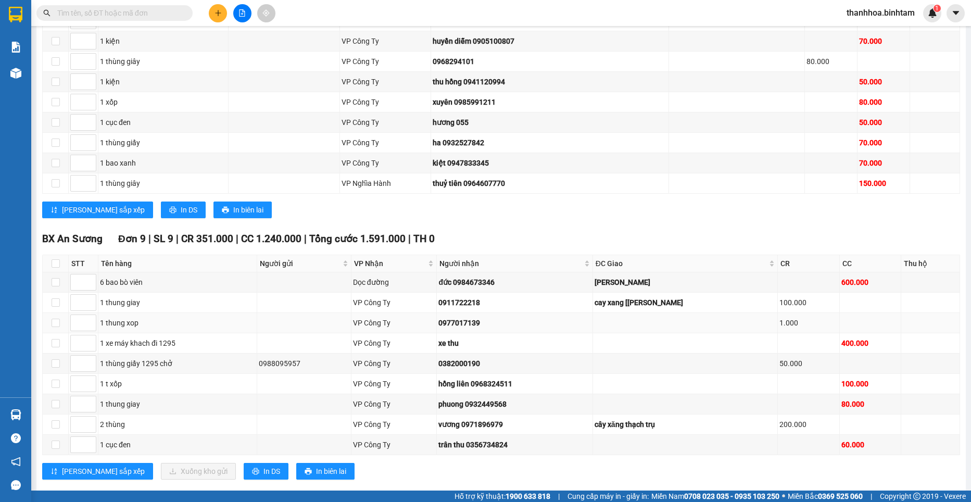
scroll to position [742, 0]
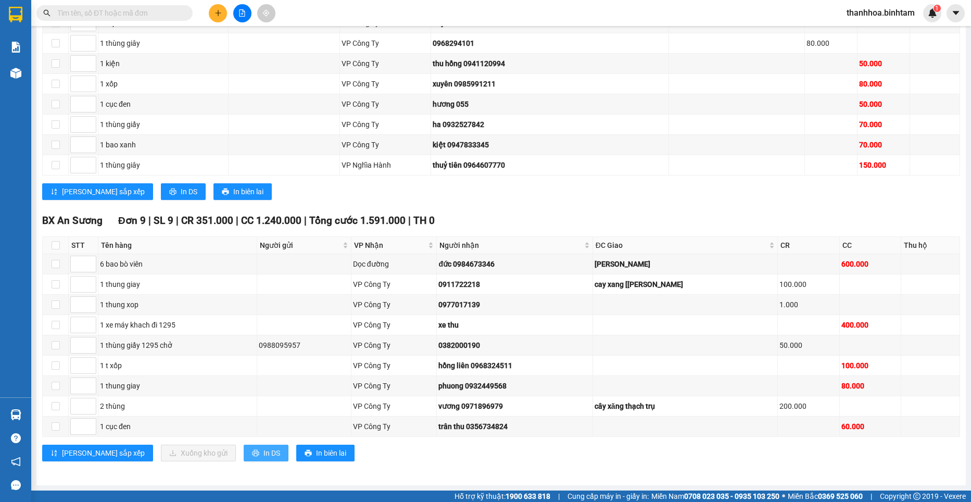
click at [263, 453] on span "In DS" at bounding box center [271, 452] width 17 height 11
click at [263, 455] on span "In DS" at bounding box center [271, 452] width 17 height 11
click at [244, 445] on button "In DS" at bounding box center [266, 453] width 45 height 17
click at [252, 451] on icon "printer" at bounding box center [255, 453] width 7 height 7
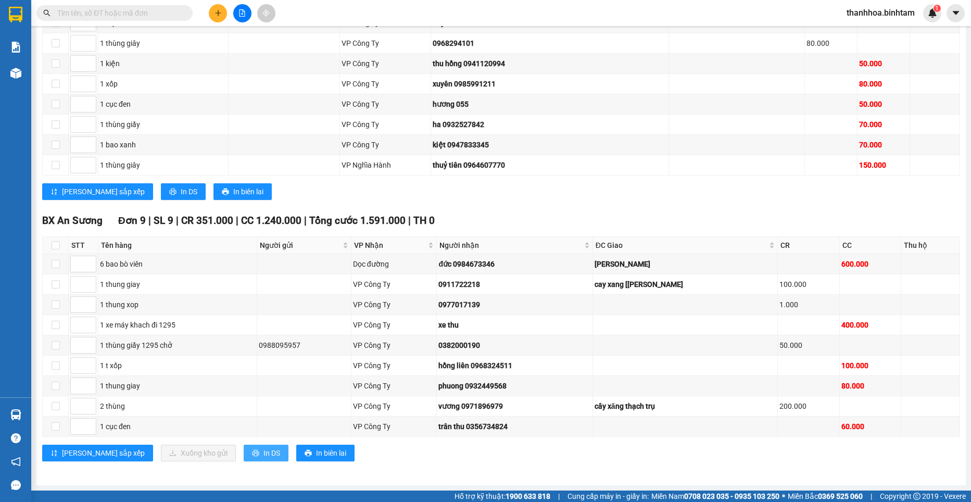
click at [244, 447] on button "In DS" at bounding box center [266, 453] width 45 height 17
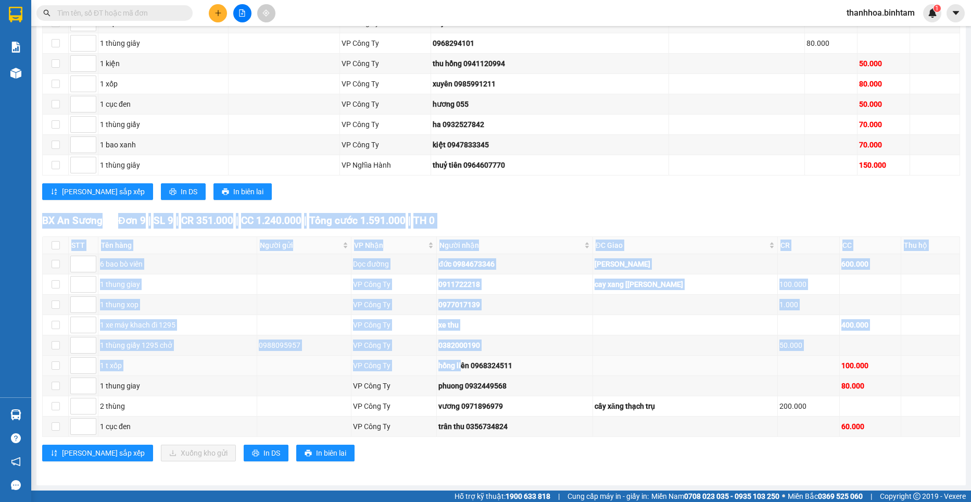
drag, startPoint x: 192, startPoint y: 212, endPoint x: 481, endPoint y: 362, distance: 325.1
drag, startPoint x: 481, startPoint y: 362, endPoint x: 462, endPoint y: 200, distance: 163.6
click at [464, 242] on span "Người nhận" at bounding box center [511, 245] width 142 height 11
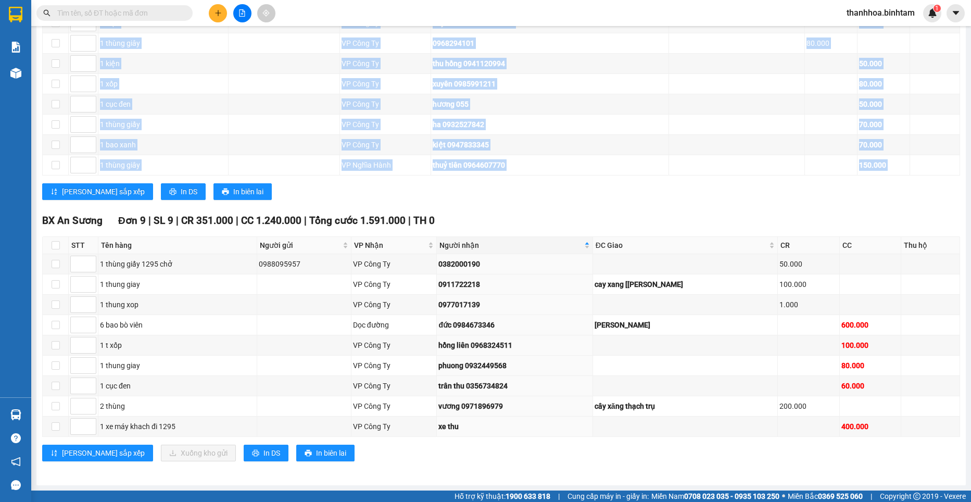
drag, startPoint x: 331, startPoint y: 198, endPoint x: 376, endPoint y: 463, distance: 268.9
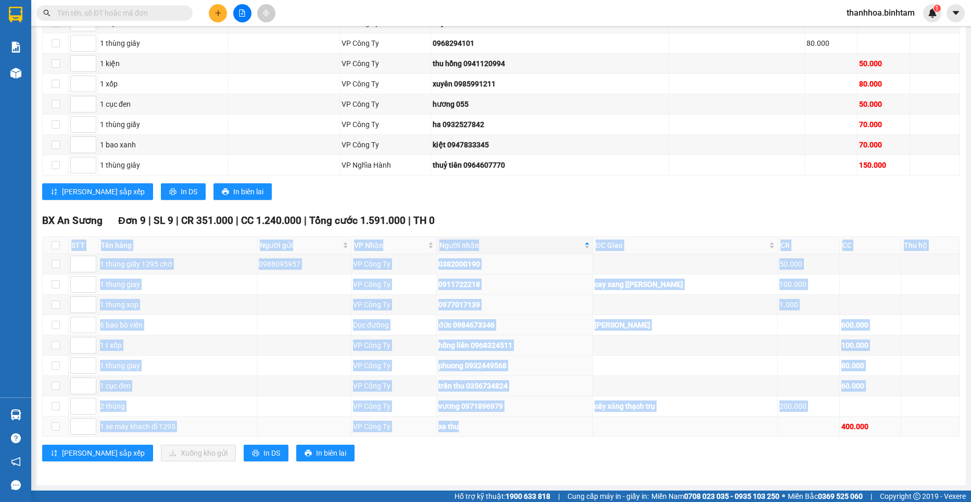
drag, startPoint x: 489, startPoint y: 211, endPoint x: 535, endPoint y: 421, distance: 214.8
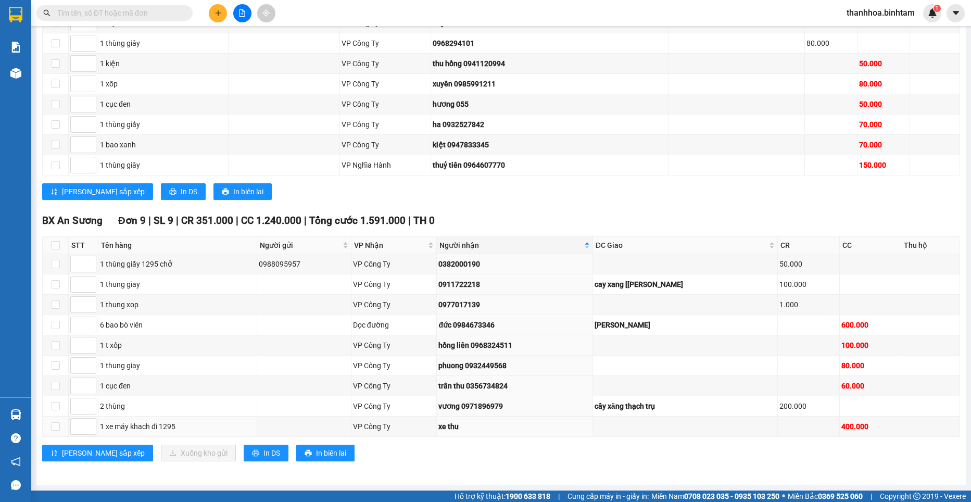
drag, startPoint x: 535, startPoint y: 421, endPoint x: 514, endPoint y: 437, distance: 27.1
click at [516, 437] on div "BX An Sương Đơn 9 | SL 9 | CR 351.000 | CC 1.240.000 | Tổng cước 1.591.000 | TH…" at bounding box center [501, 341] width 918 height 256
drag, startPoint x: 513, startPoint y: 438, endPoint x: 508, endPoint y: 219, distance: 219.3
click at [509, 228] on div "BX An Sương Đơn 9 | SL 9 | CR 351.000 | CC 1.240.000 | Tổng cước 1.591.000 | TH…" at bounding box center [501, 341] width 918 height 256
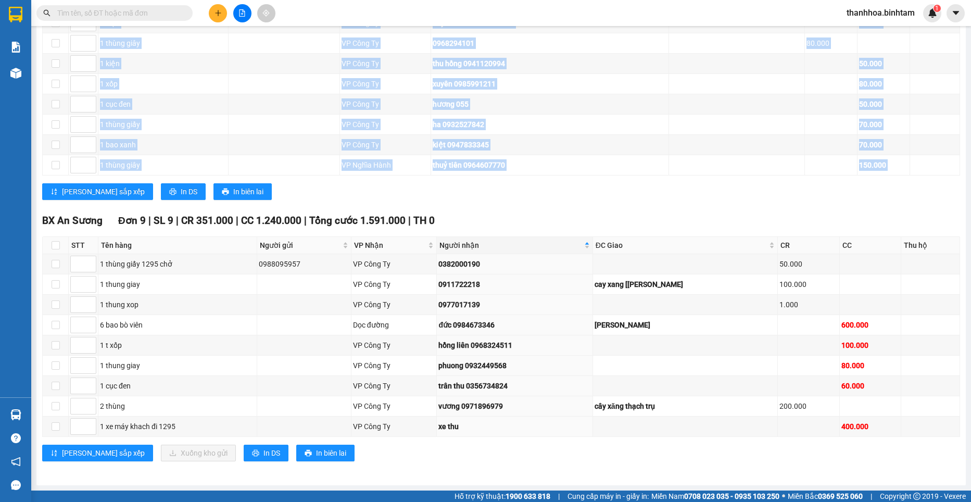
drag, startPoint x: 508, startPoint y: 203, endPoint x: 505, endPoint y: 456, distance: 252.6
drag, startPoint x: 505, startPoint y: 456, endPoint x: 509, endPoint y: 470, distance: 14.5
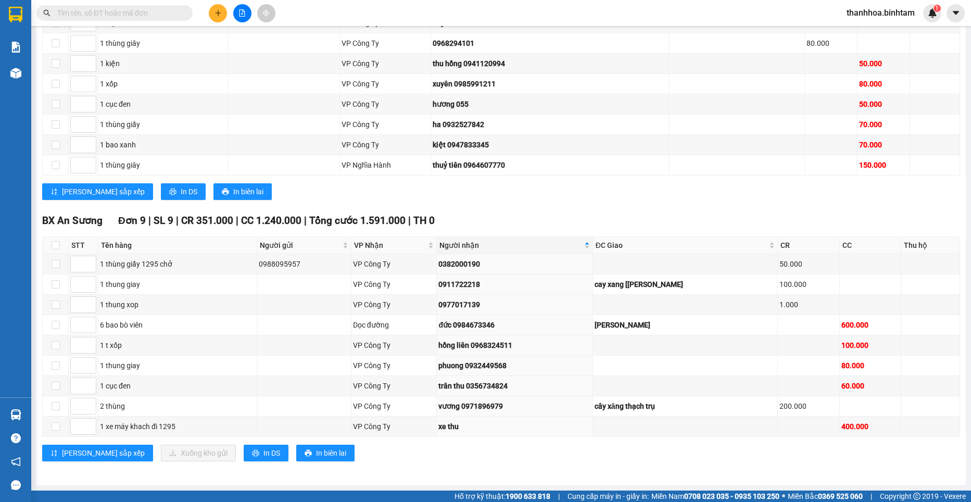
drag, startPoint x: 509, startPoint y: 470, endPoint x: 498, endPoint y: 227, distance: 243.4
